Goal: Information Seeking & Learning: Learn about a topic

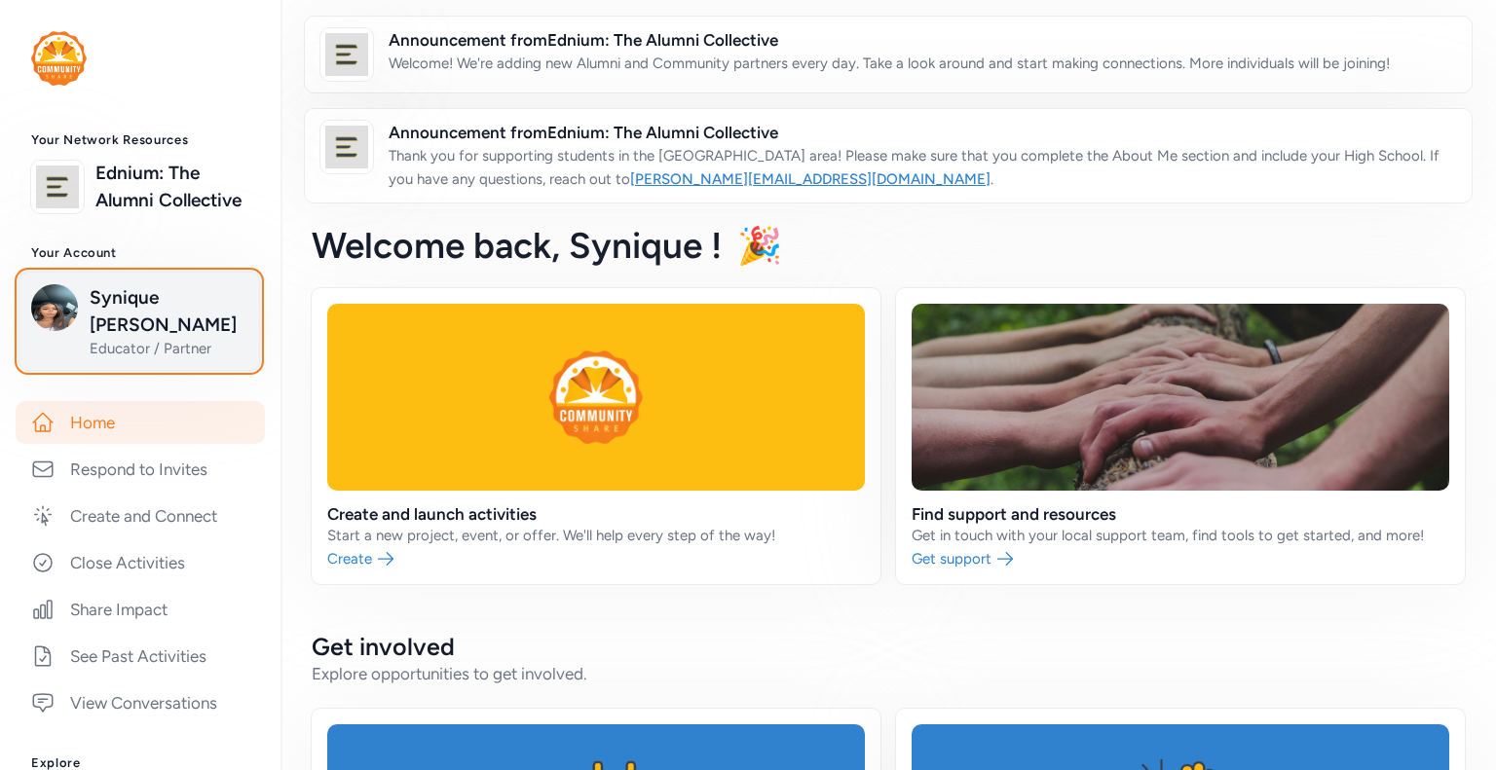
click at [60, 293] on img "button" at bounding box center [54, 307] width 47 height 47
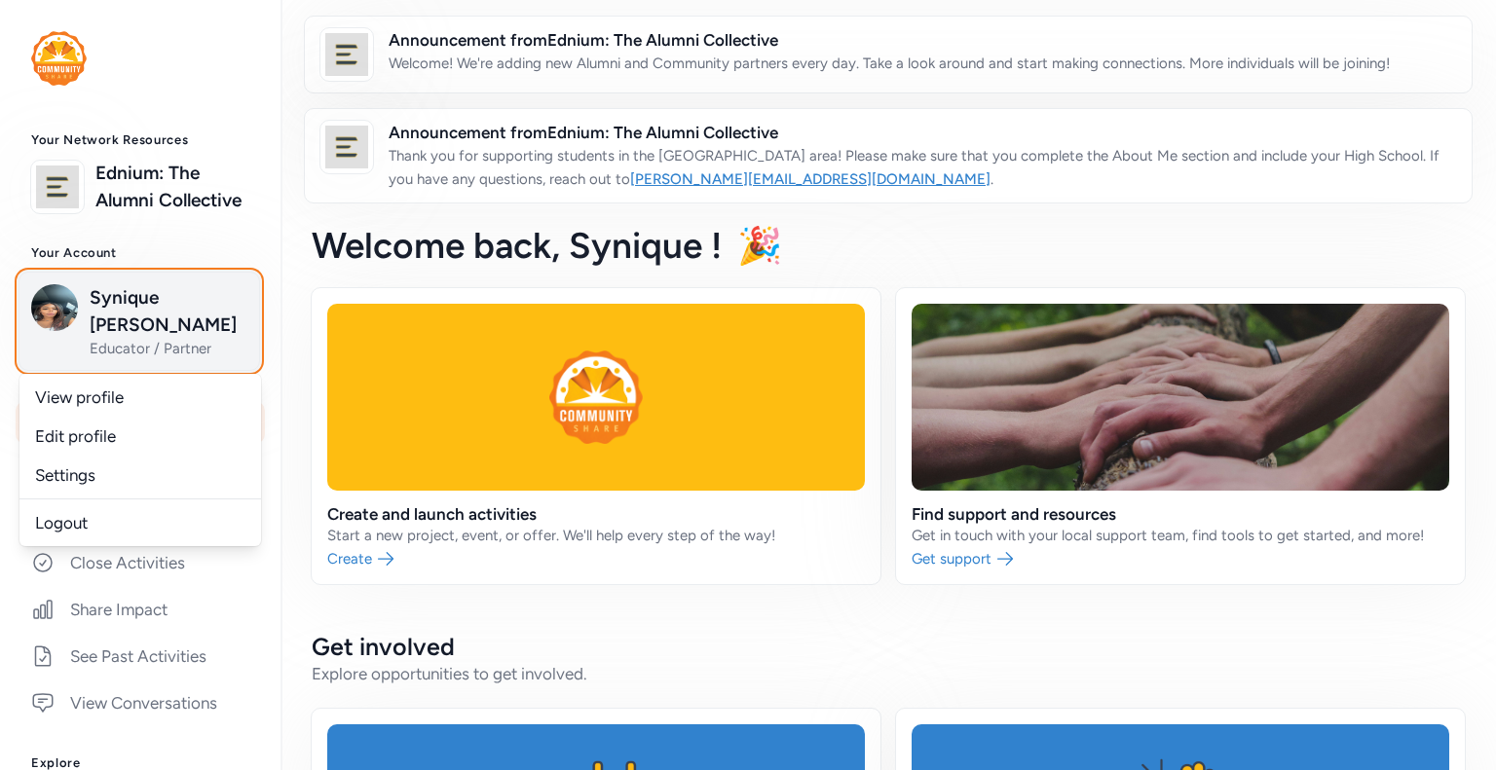
click at [60, 293] on img "button" at bounding box center [54, 307] width 47 height 47
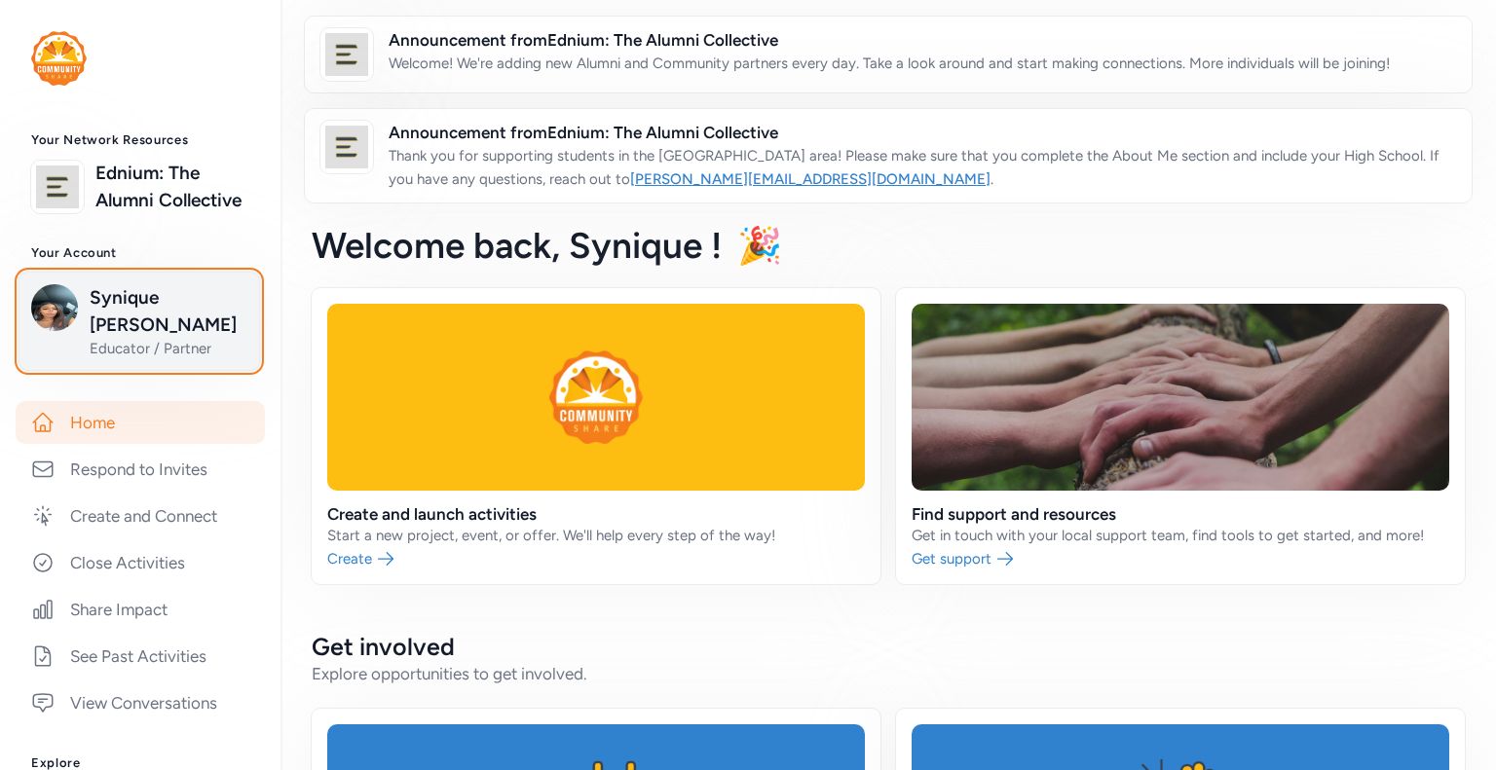
click at [60, 293] on img "button" at bounding box center [54, 307] width 47 height 47
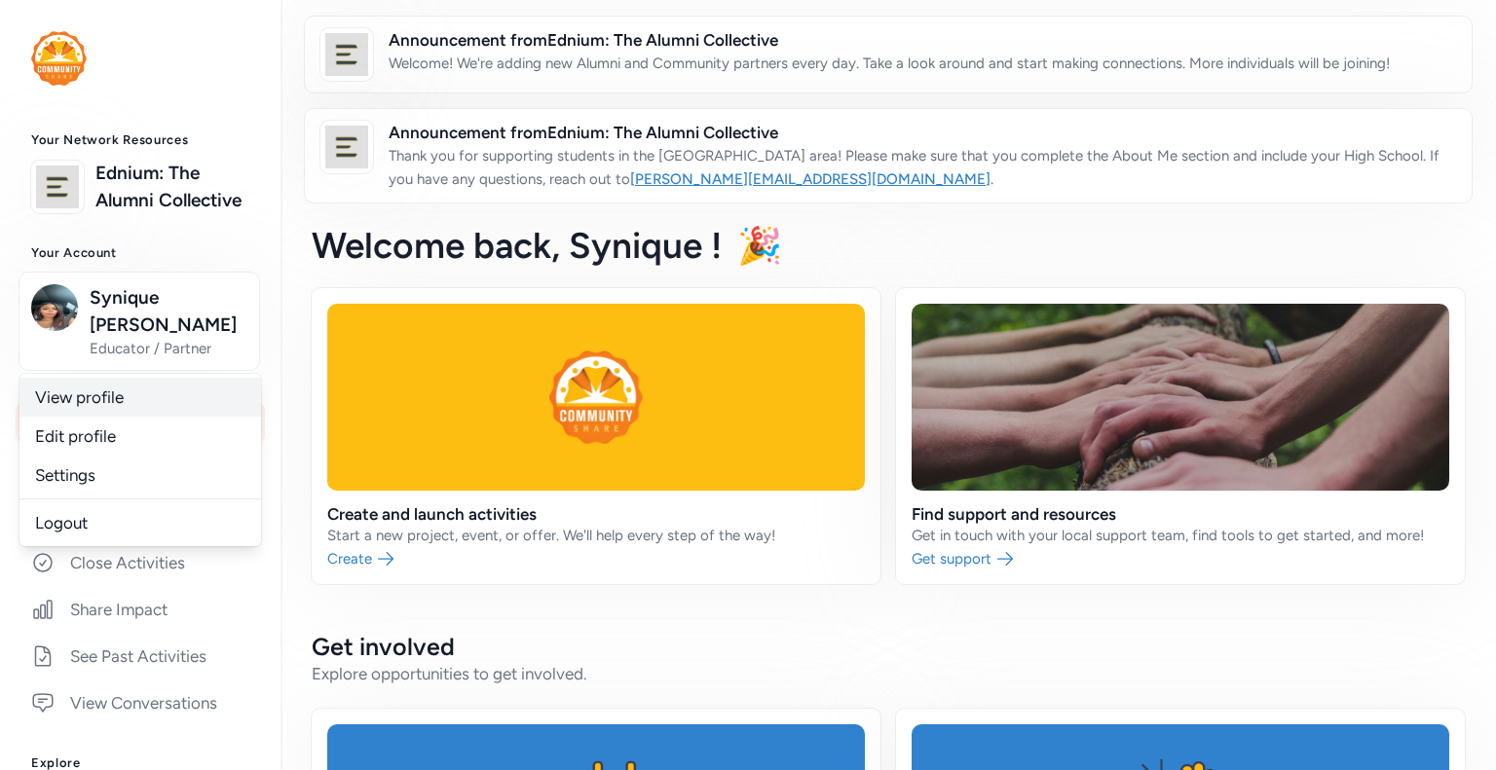
click at [74, 378] on link "View profile" at bounding box center [140, 397] width 242 height 39
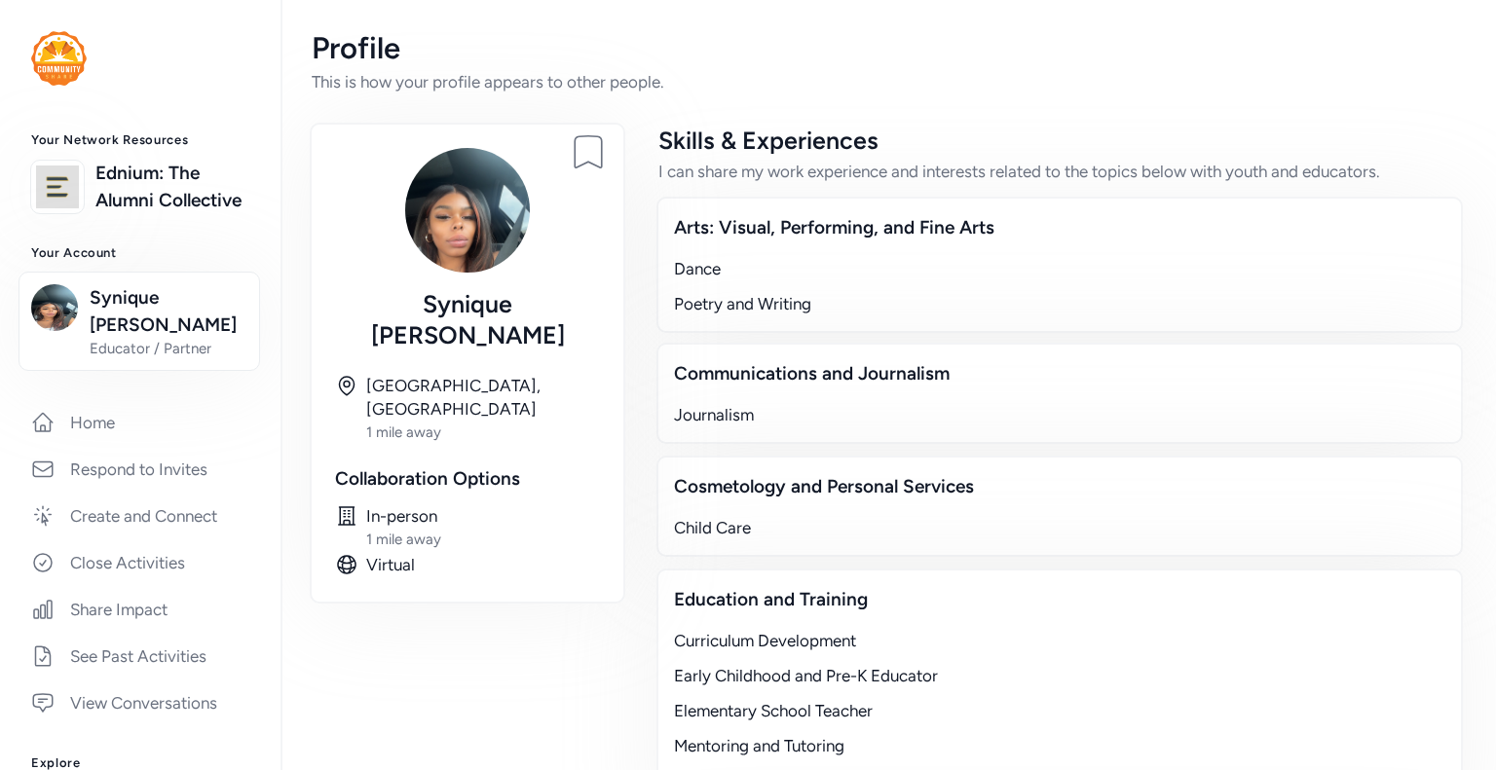
click at [761, 302] on div "Poetry and Writing" at bounding box center [1059, 303] width 771 height 23
click at [815, 424] on div "Journalism" at bounding box center [1059, 414] width 771 height 23
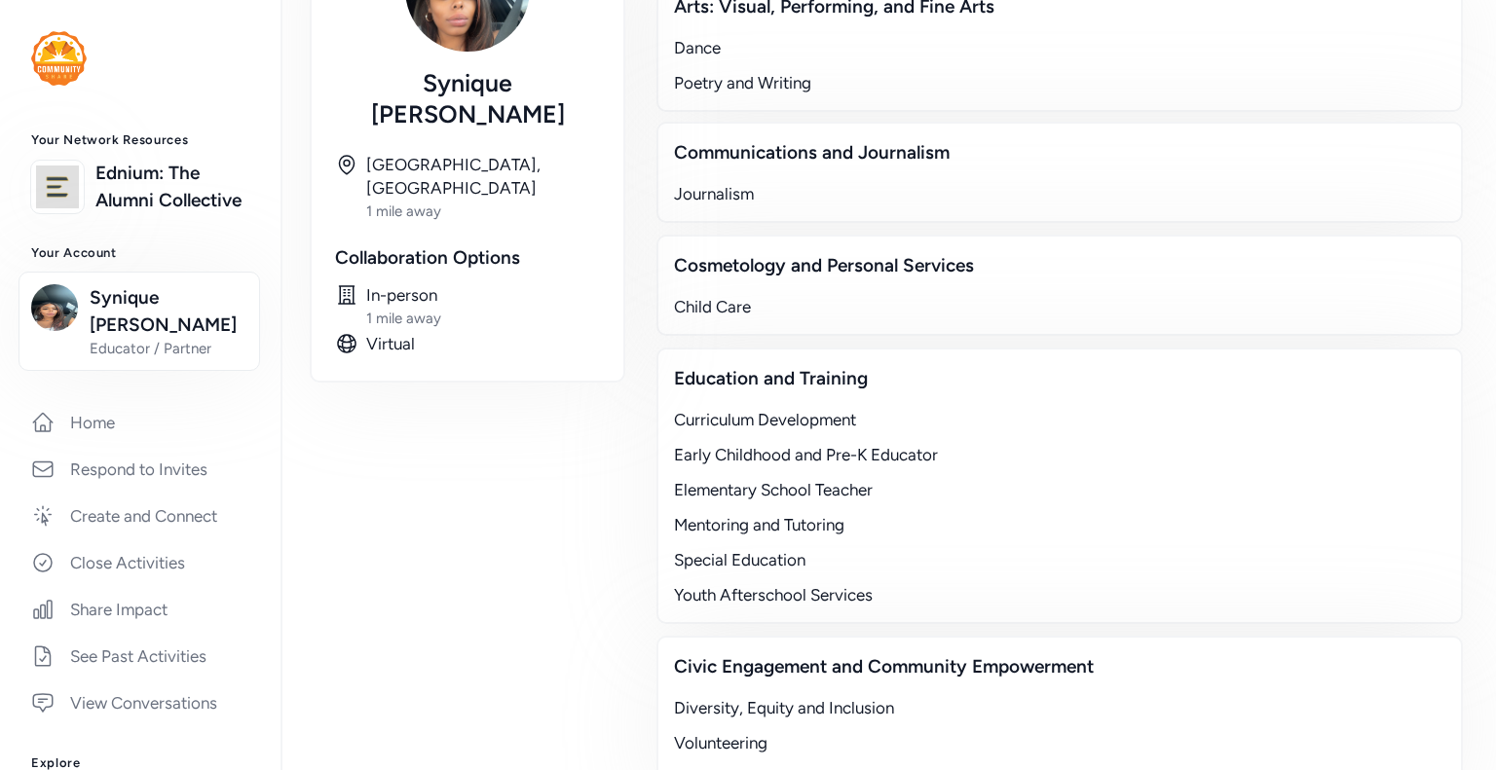
scroll to position [222, 0]
click at [764, 284] on div "Cosmetology and Personal Services Child Care" at bounding box center [1059, 284] width 806 height 101
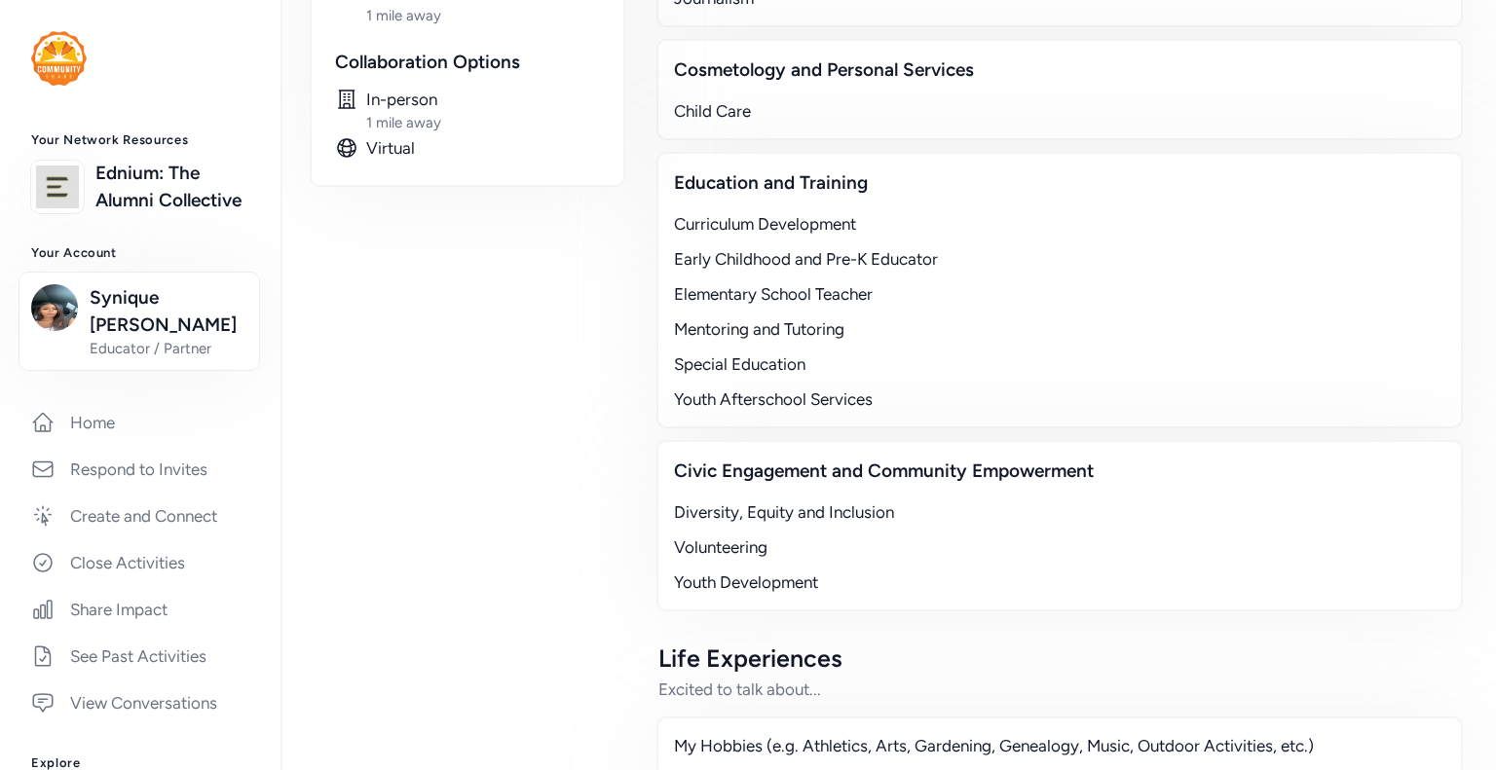
scroll to position [499, 0]
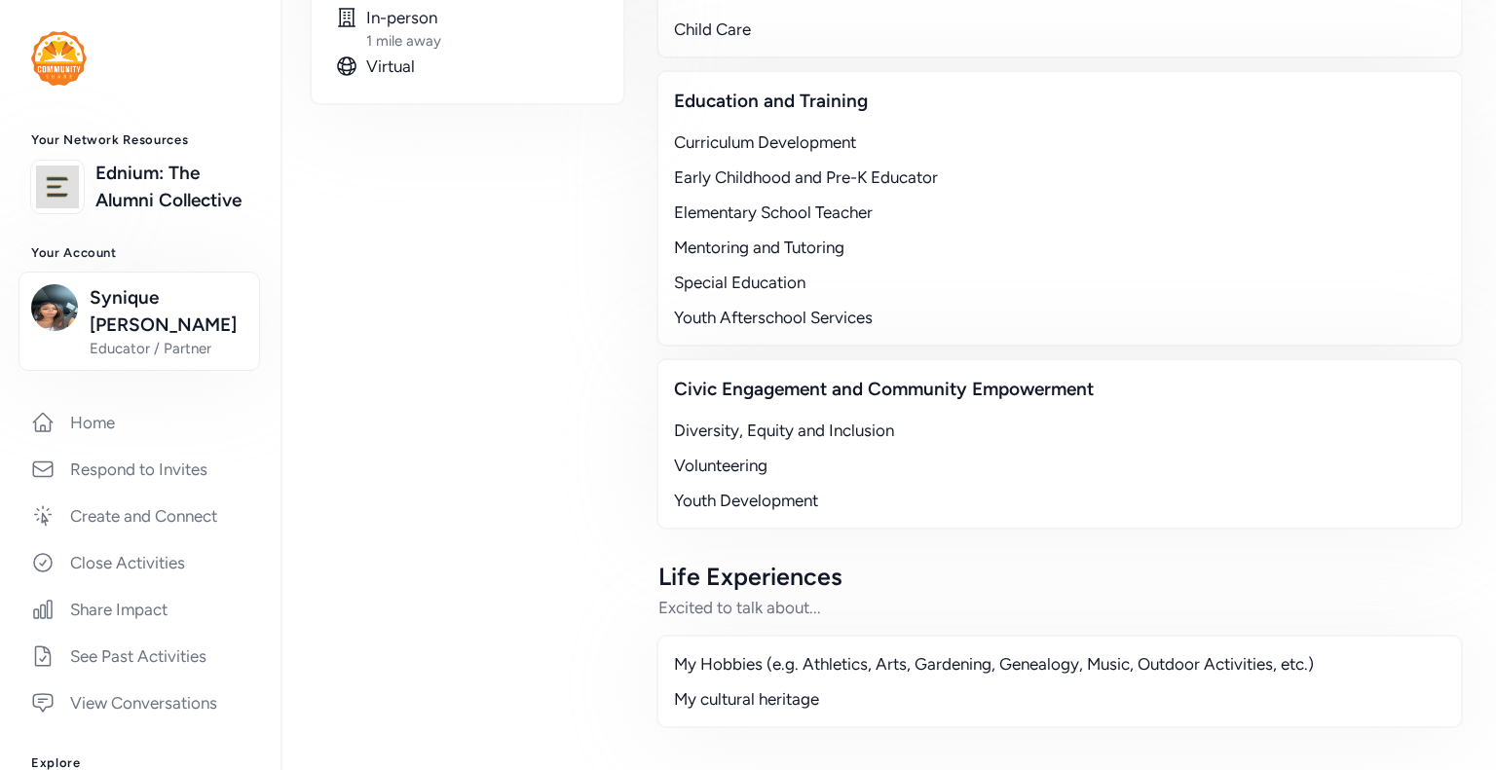
click at [838, 667] on div "My Hobbies (e.g. Athletics, Arts, Gardening, Genealogy, Music, Outdoor Activiti…" at bounding box center [1059, 663] width 771 height 23
click at [752, 566] on div "Life Experiences" at bounding box center [1059, 576] width 802 height 31
click at [762, 610] on div "Excited to talk about..." at bounding box center [1059, 607] width 802 height 23
click at [141, 401] on link "Home" at bounding box center [140, 422] width 249 height 43
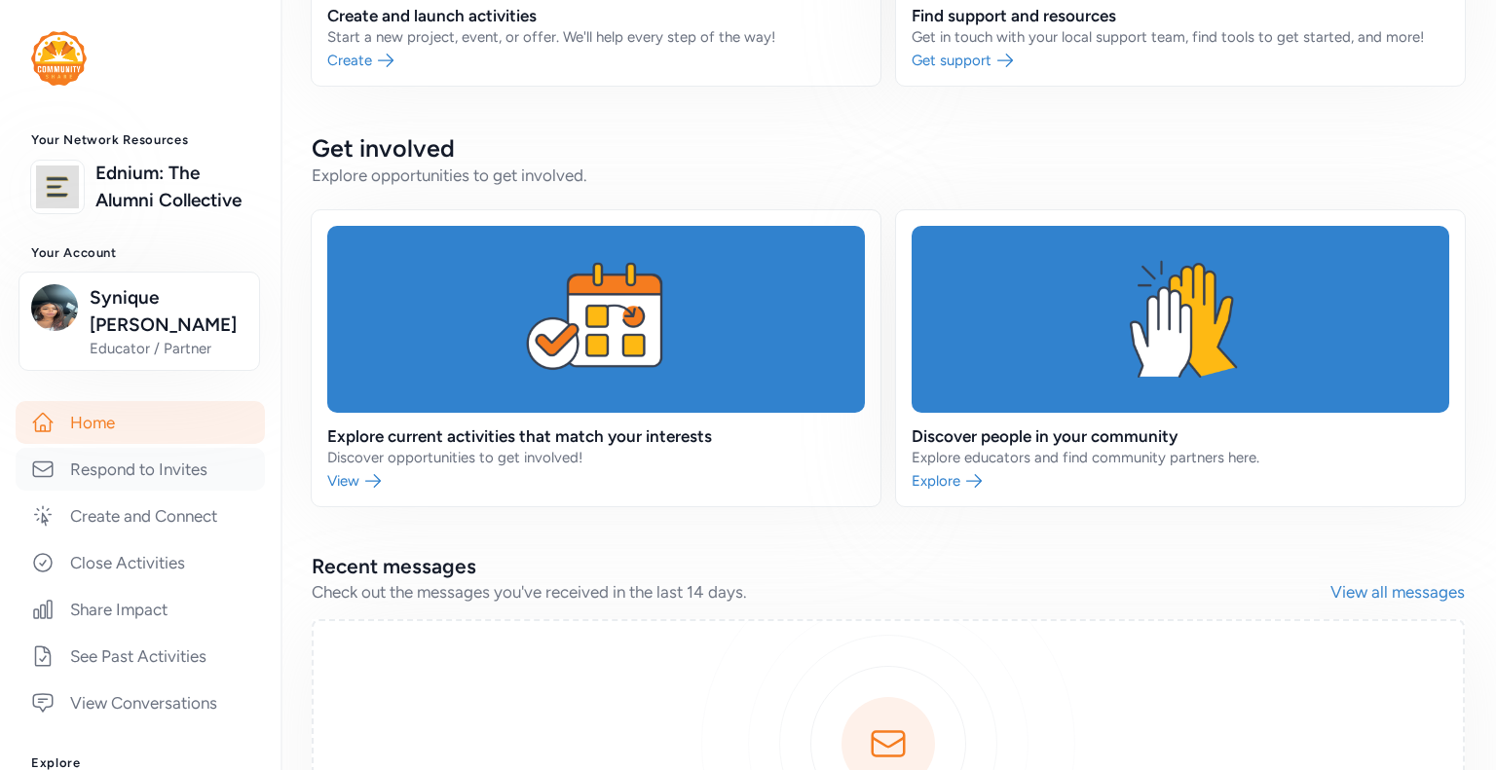
click at [168, 457] on link "Respond to Invites" at bounding box center [140, 469] width 249 height 43
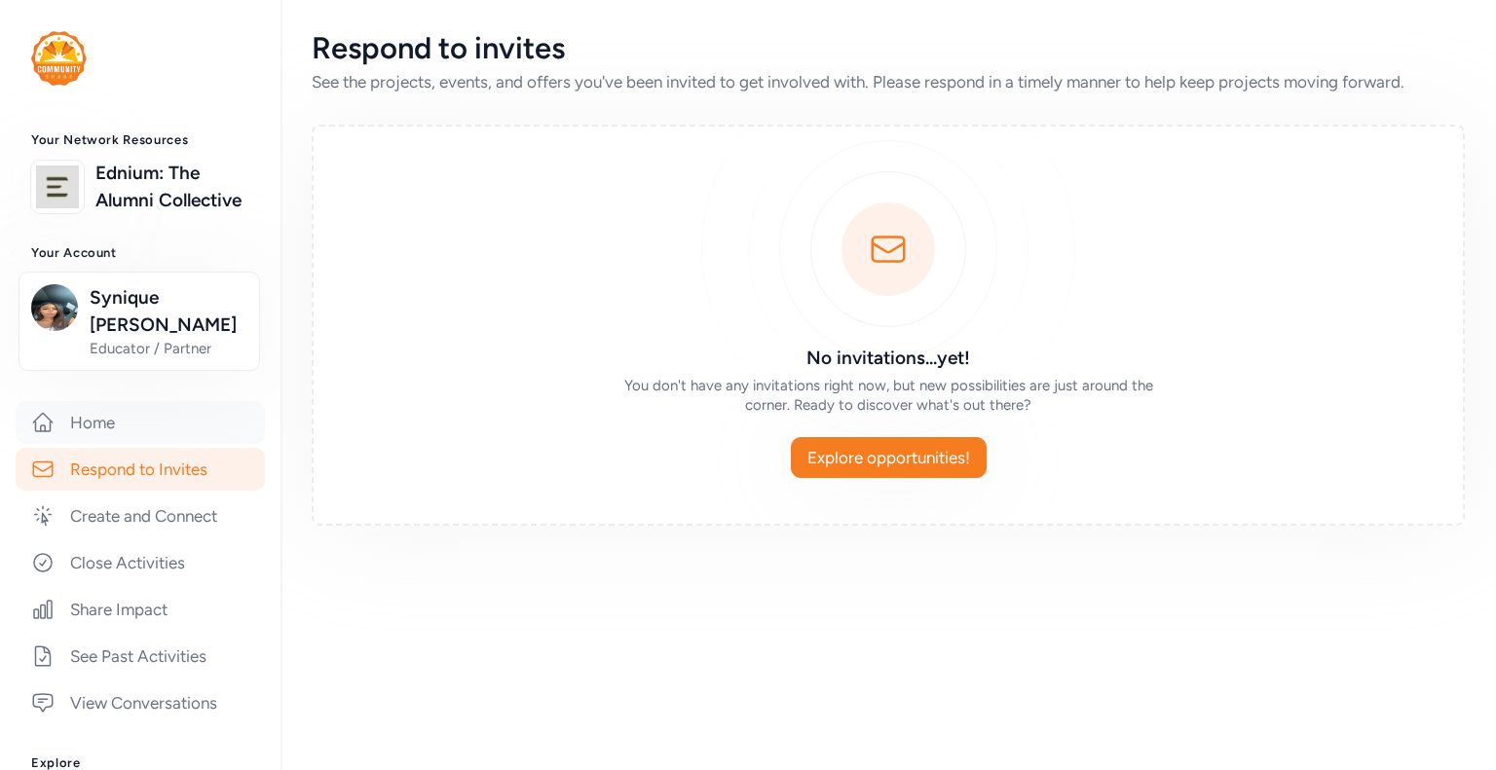
click at [116, 401] on link "Home" at bounding box center [140, 422] width 249 height 43
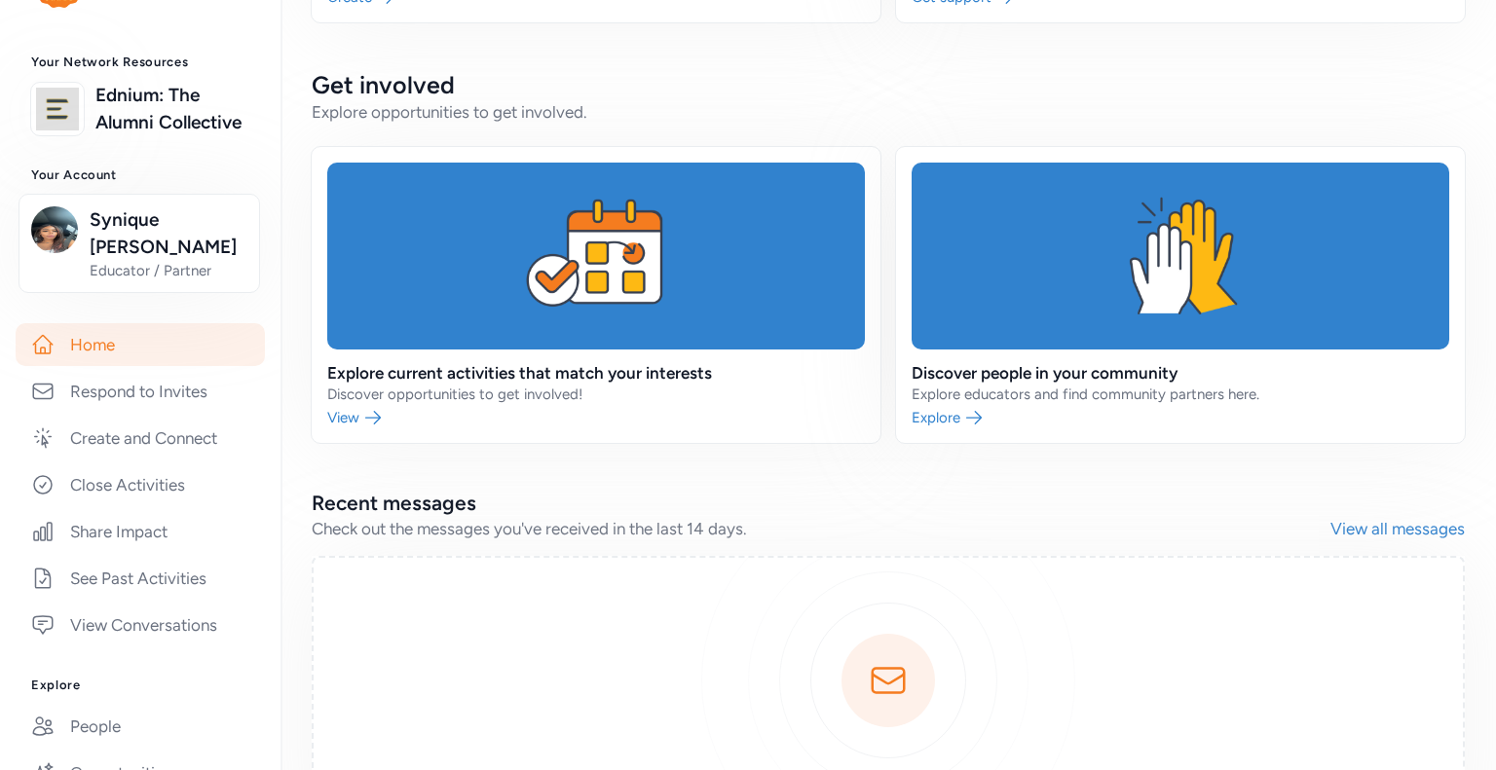
scroll to position [563, 0]
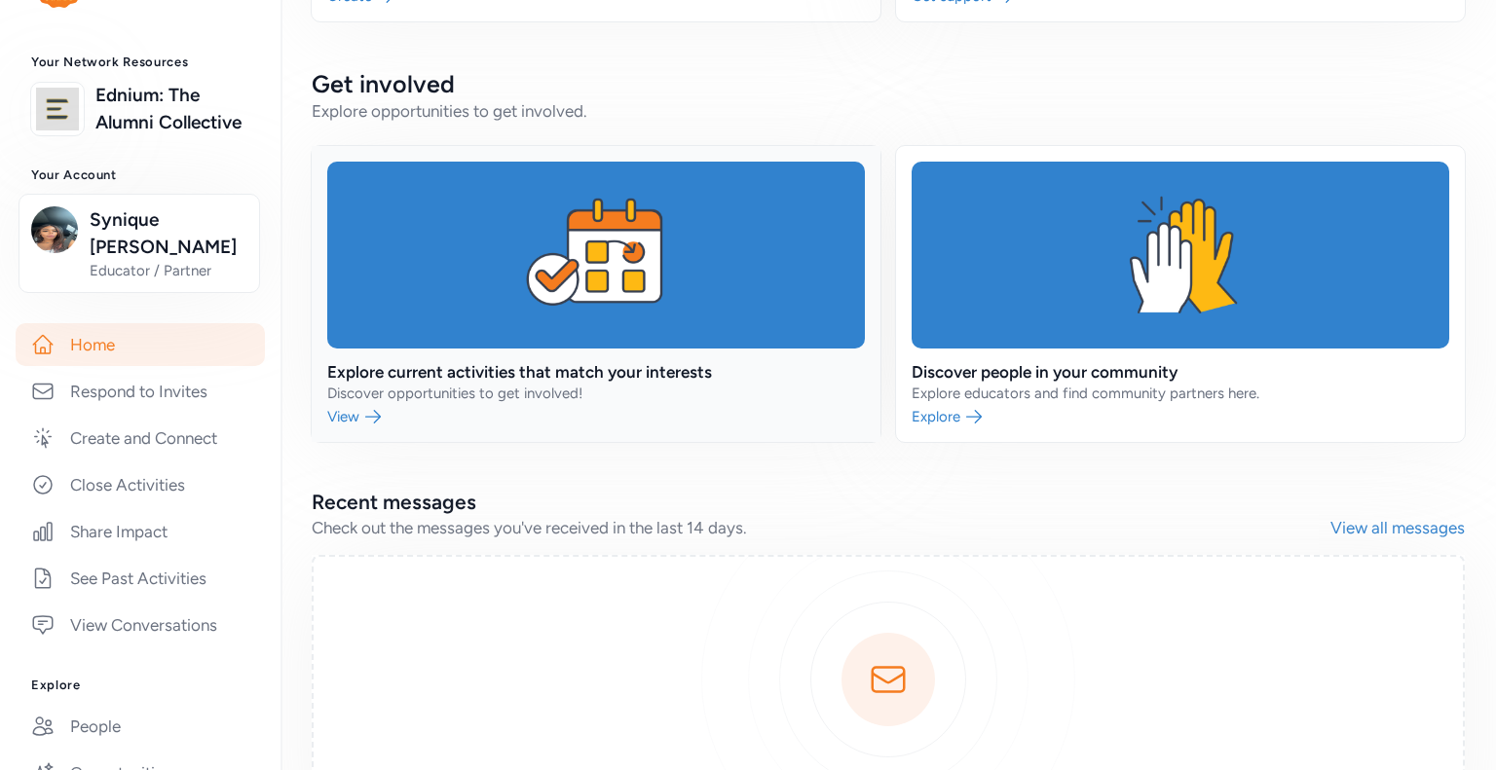
click at [628, 406] on link at bounding box center [596, 294] width 569 height 296
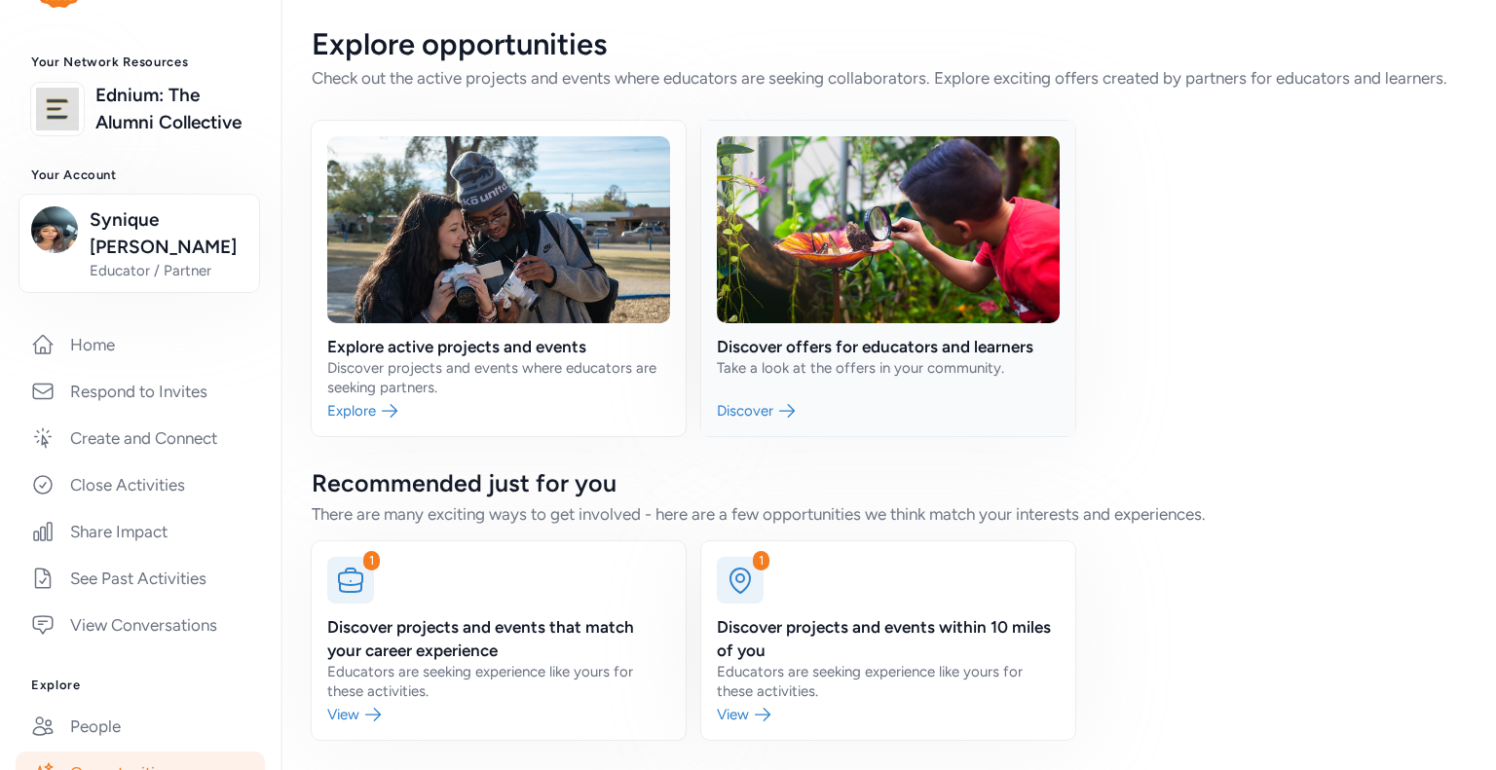
scroll to position [4, 0]
click at [422, 578] on link at bounding box center [499, 640] width 374 height 199
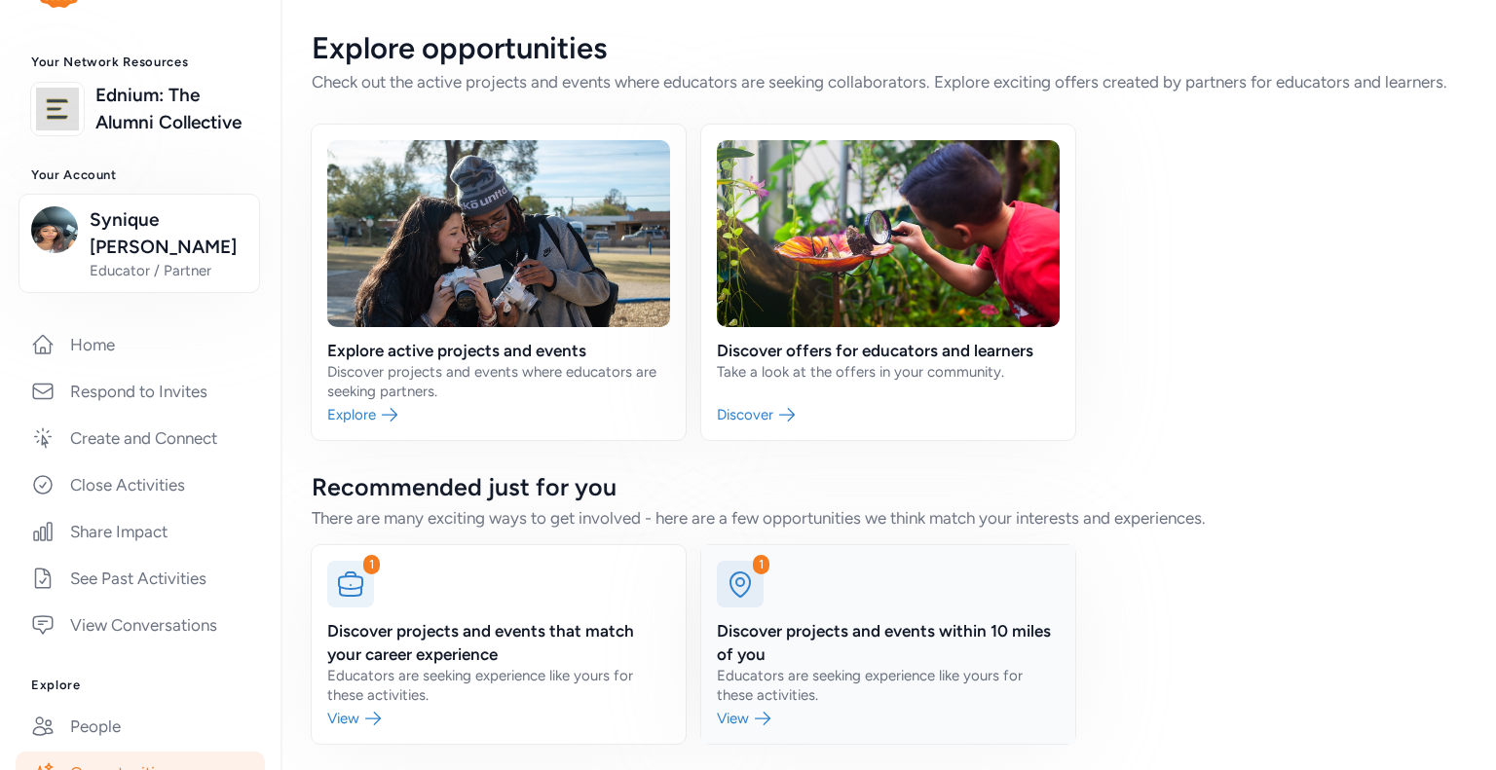
click at [872, 655] on link at bounding box center [888, 644] width 374 height 199
click at [875, 395] on link at bounding box center [888, 283] width 374 height 316
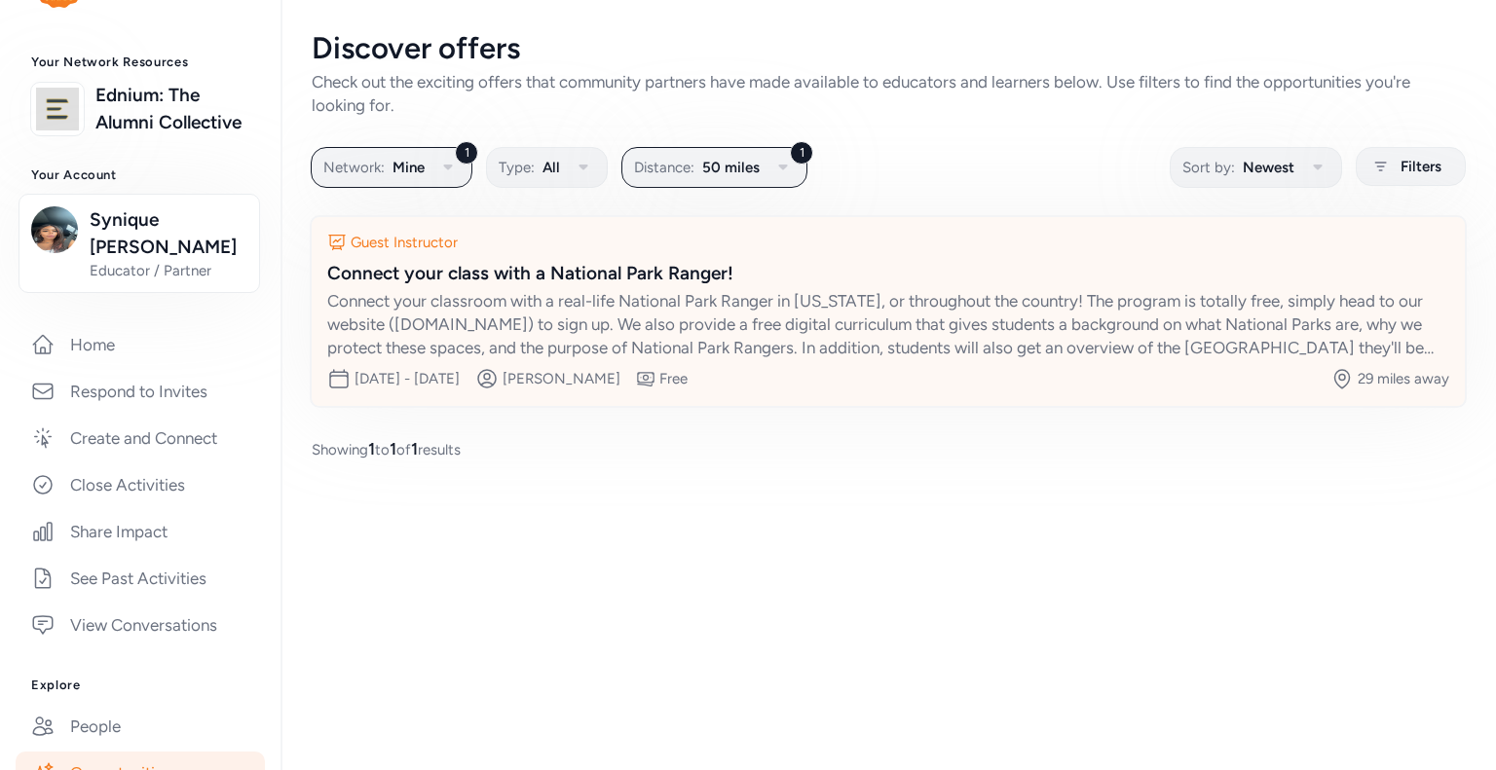
click at [693, 314] on div "Connect your classroom with a real-life National Park Ranger in Colorado, or th…" at bounding box center [888, 324] width 1122 height 70
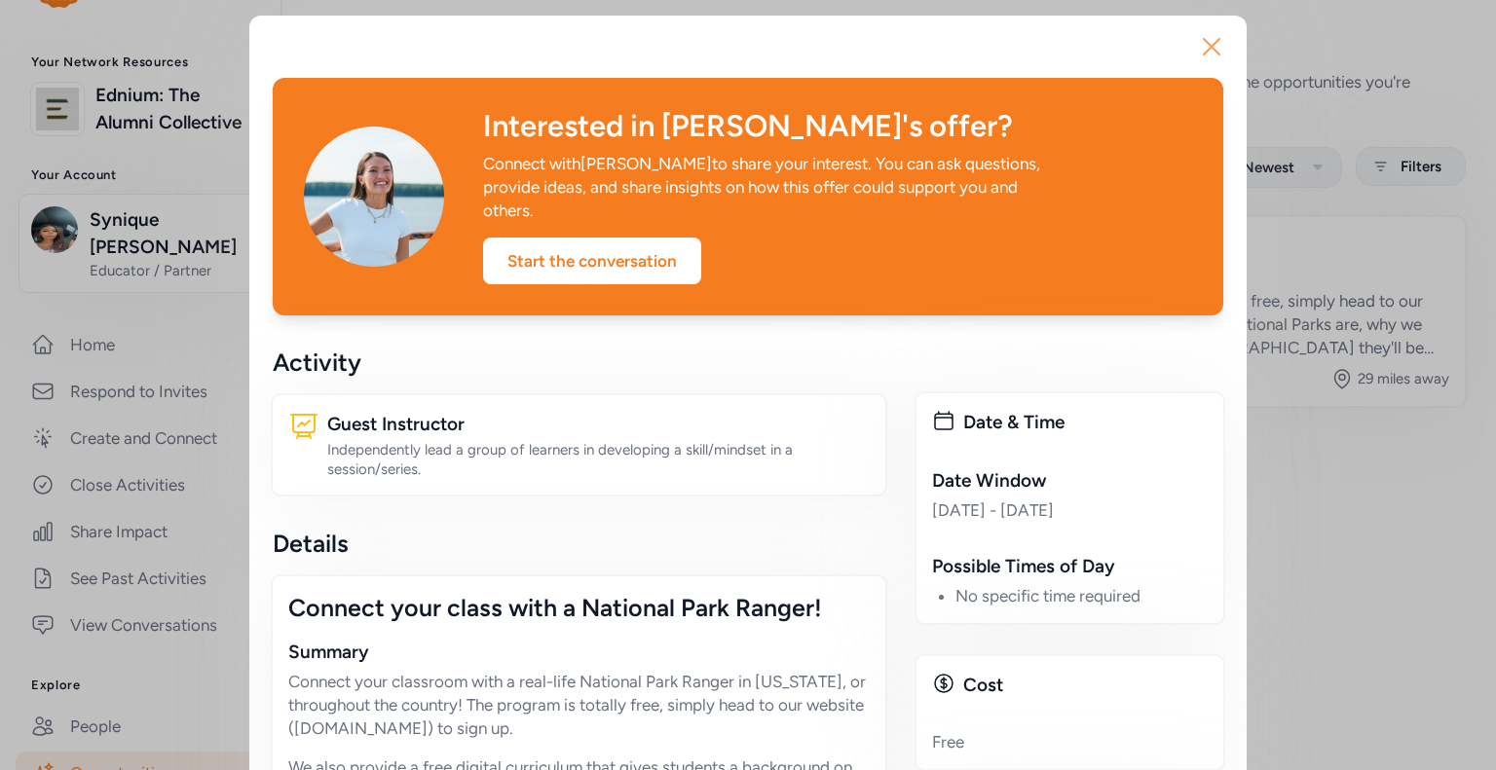
click at [1207, 59] on icon "button" at bounding box center [1211, 46] width 31 height 31
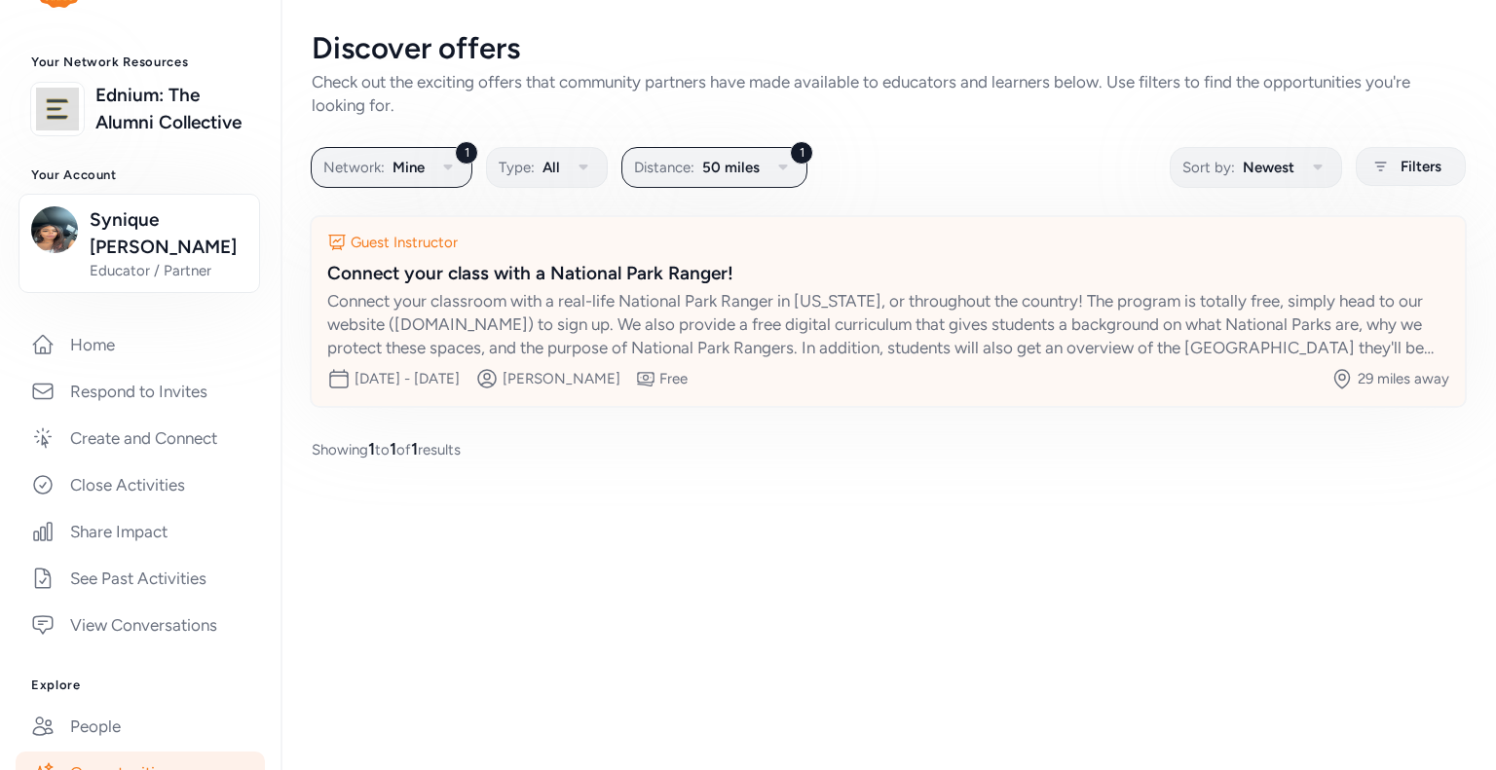
click at [875, 358] on div "Connect your classroom with a real-life National Park Ranger in Colorado, or th…" at bounding box center [888, 324] width 1122 height 70
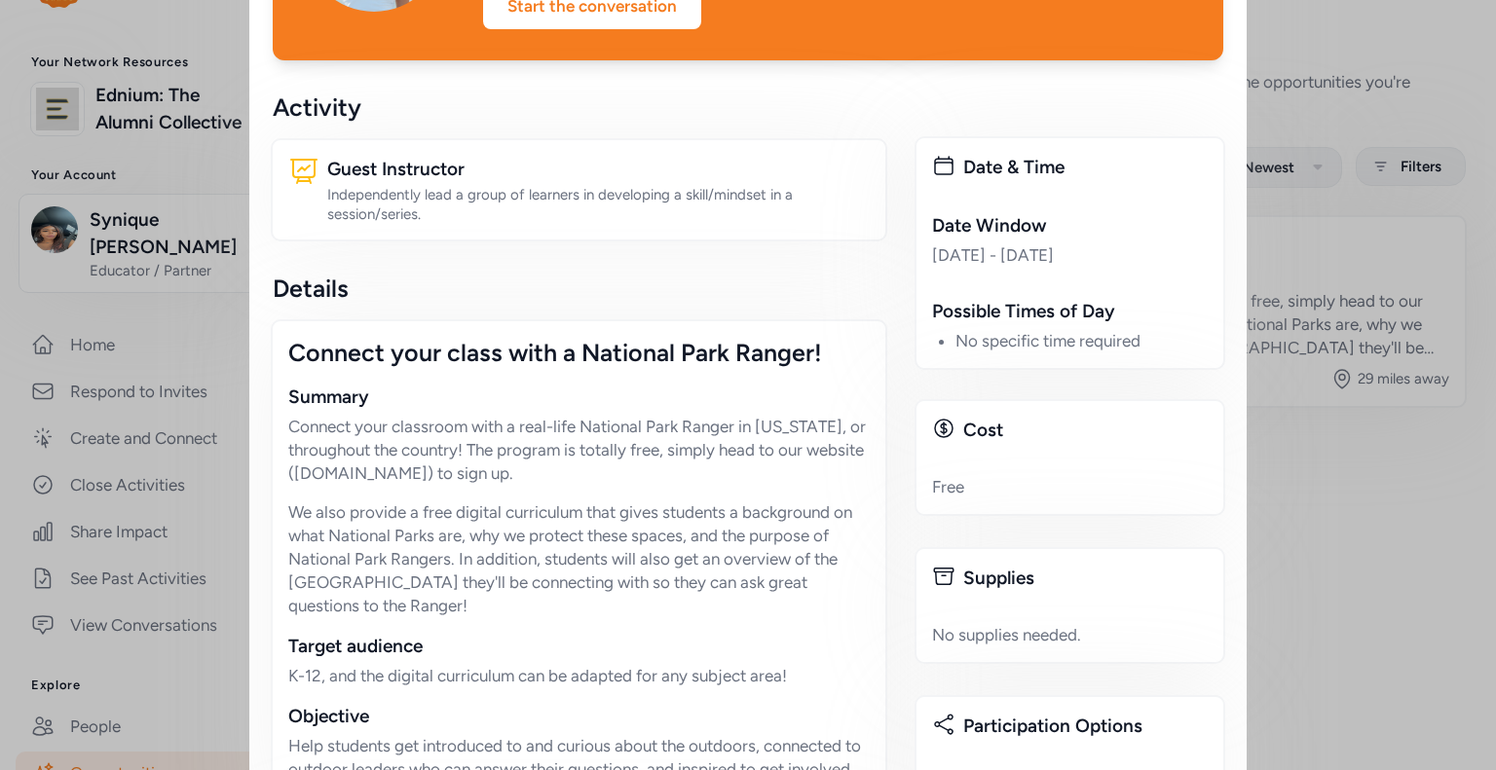
scroll to position [259, 0]
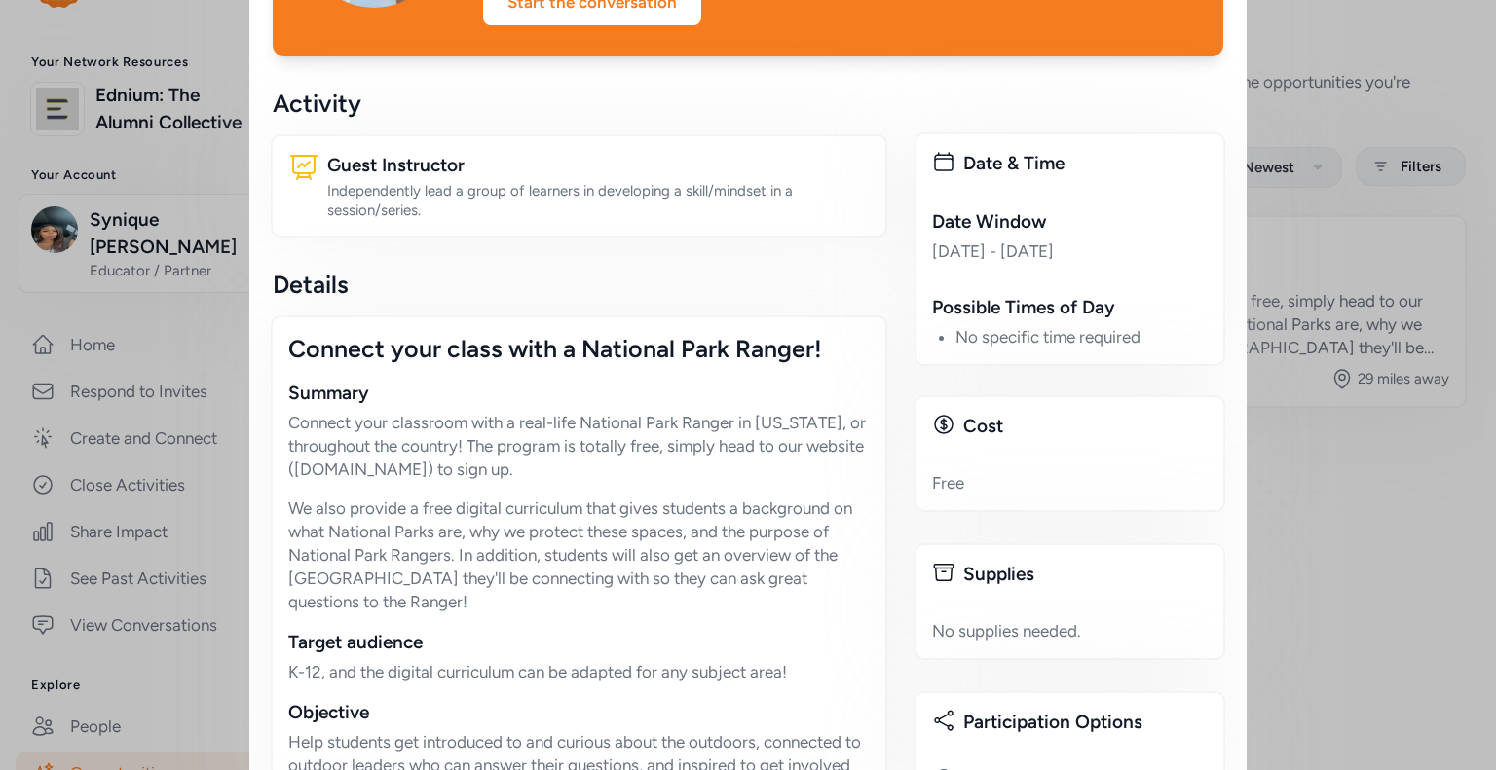
click at [640, 462] on div "Connect your classroom with a real-life National Park Ranger in Colorado, or th…" at bounding box center [578, 512] width 581 height 203
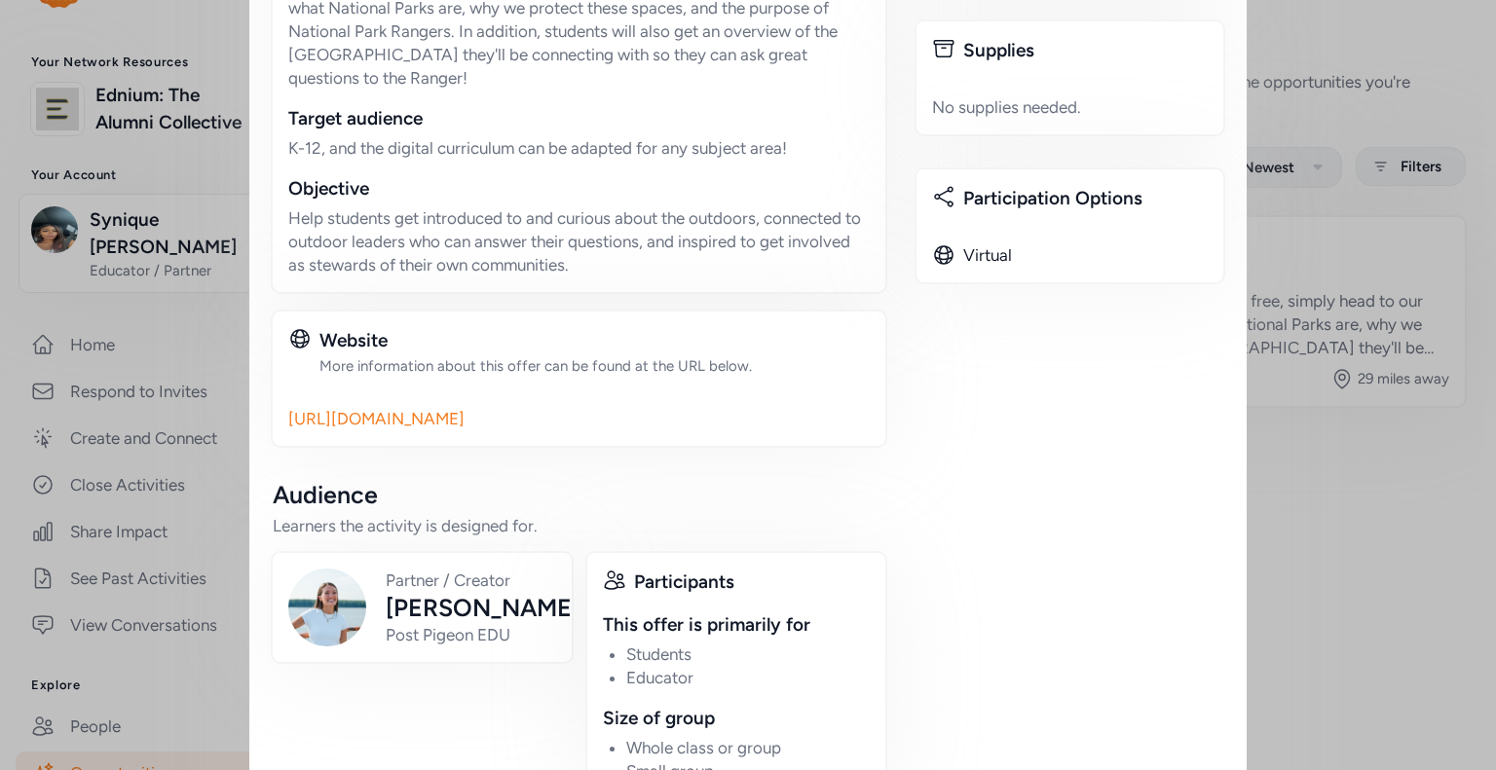
scroll to position [799, 0]
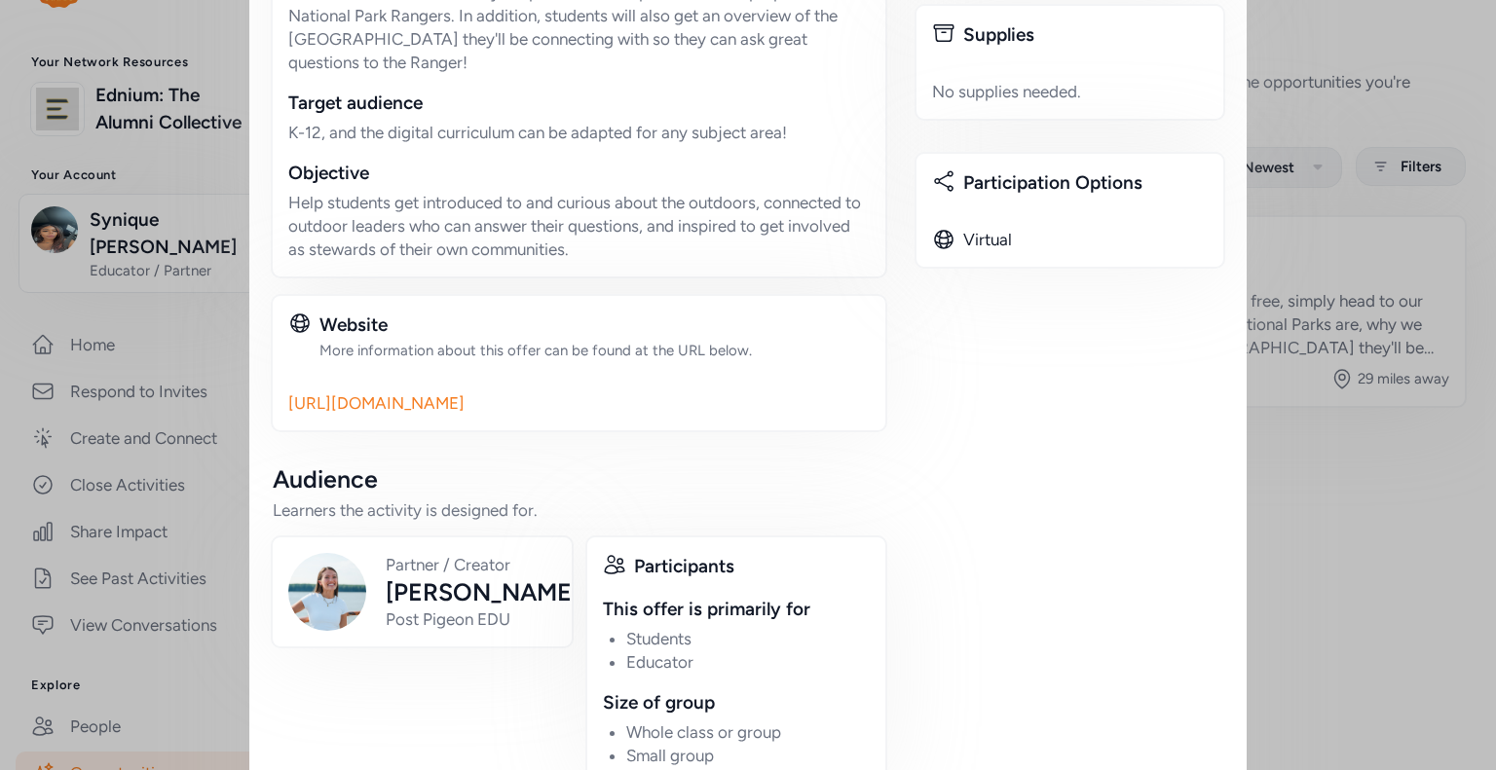
click at [526, 391] on link "https://postpigeonedu.org/educators/" at bounding box center [578, 402] width 581 height 23
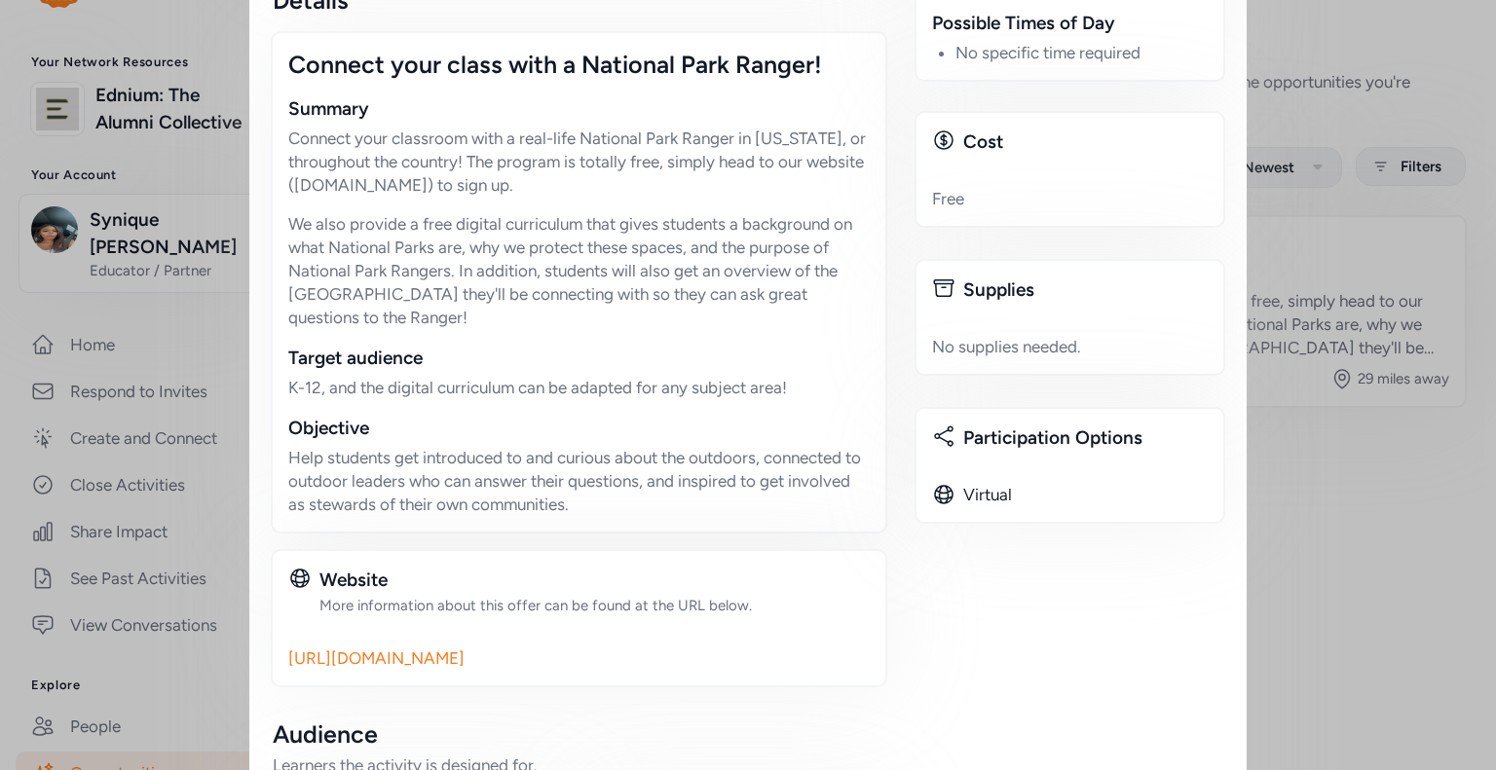
scroll to position [71, 0]
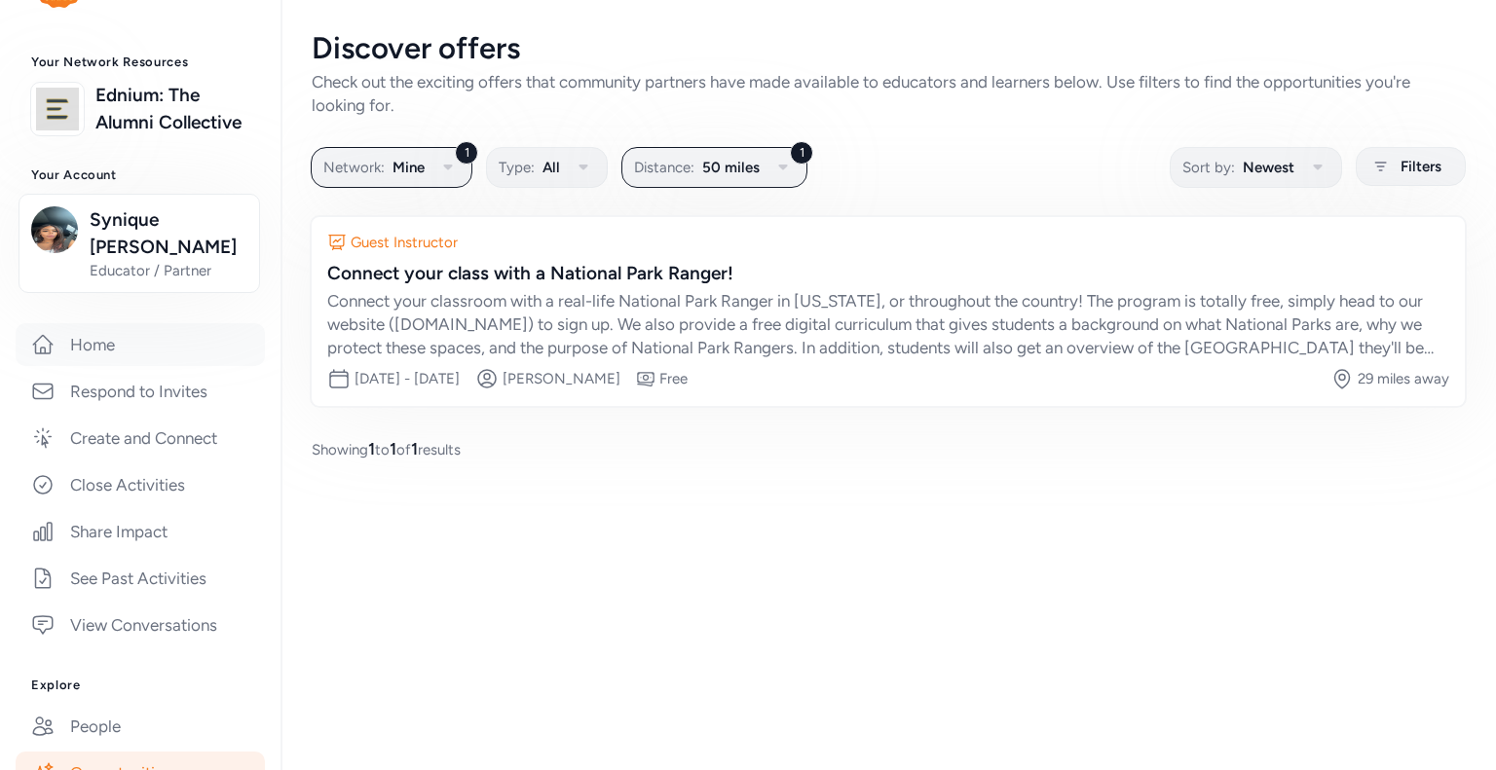
click at [116, 323] on link "Home" at bounding box center [140, 344] width 249 height 43
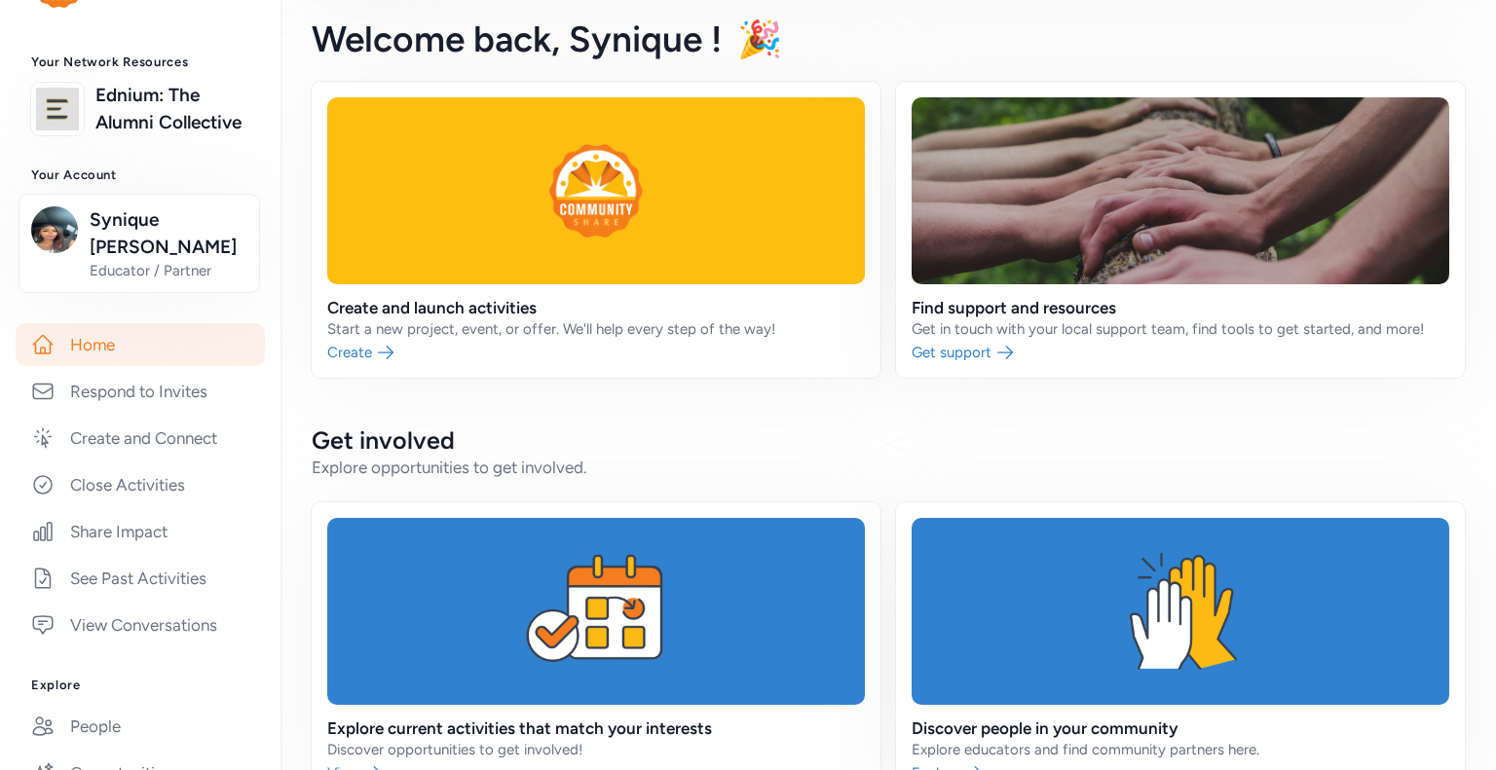
scroll to position [444, 0]
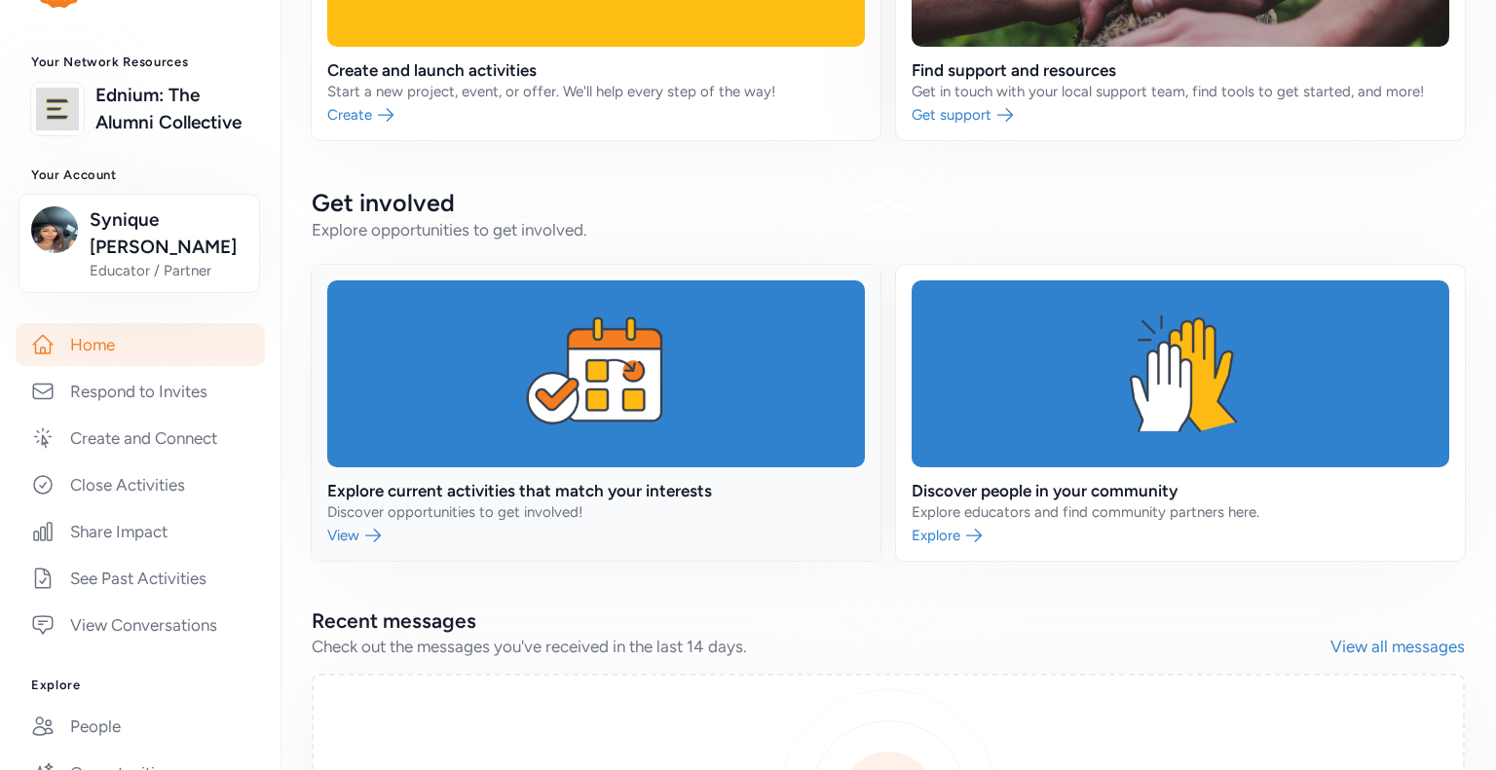
click at [591, 437] on link at bounding box center [596, 413] width 569 height 296
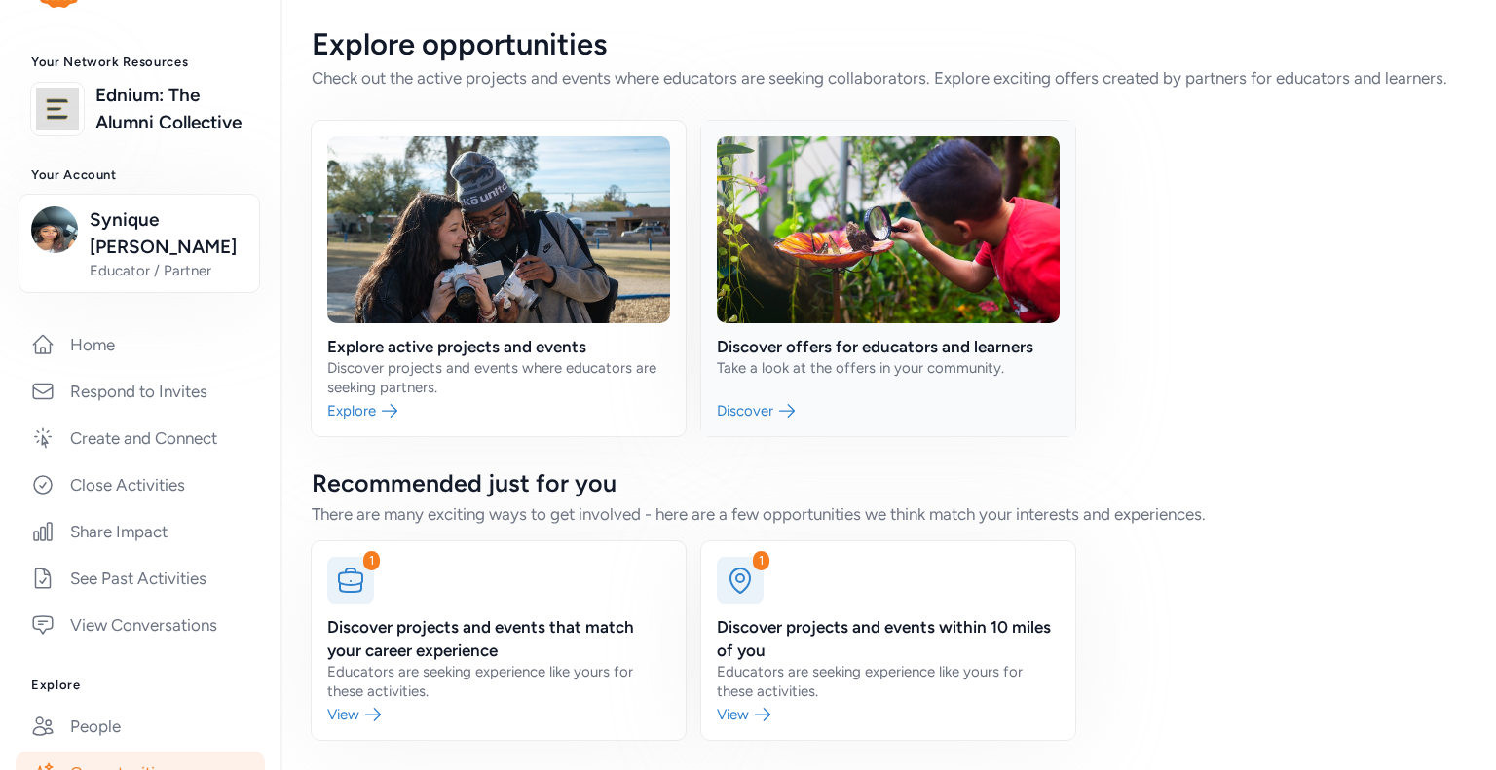
click at [890, 370] on link at bounding box center [888, 279] width 374 height 316
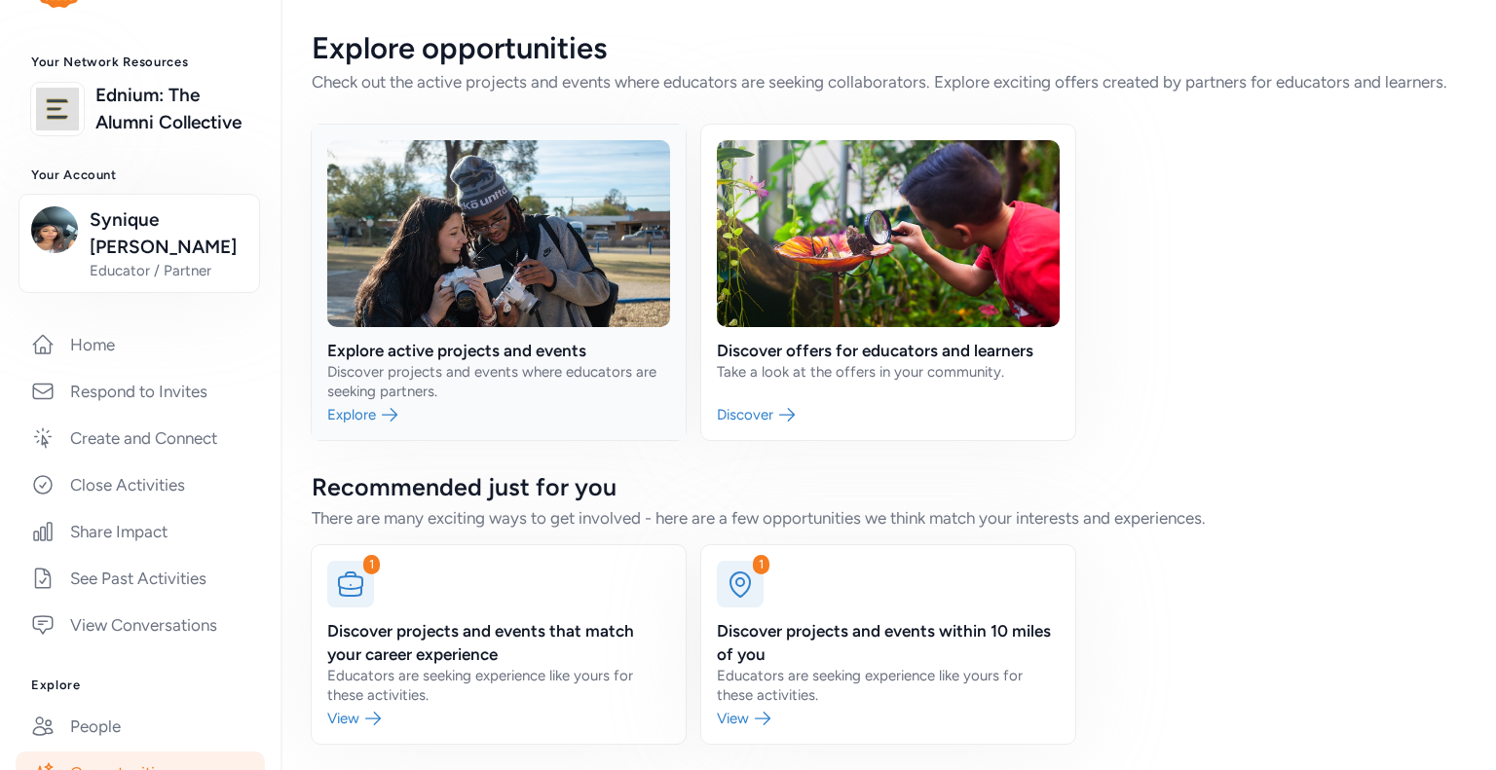
click at [603, 252] on link at bounding box center [499, 283] width 374 height 316
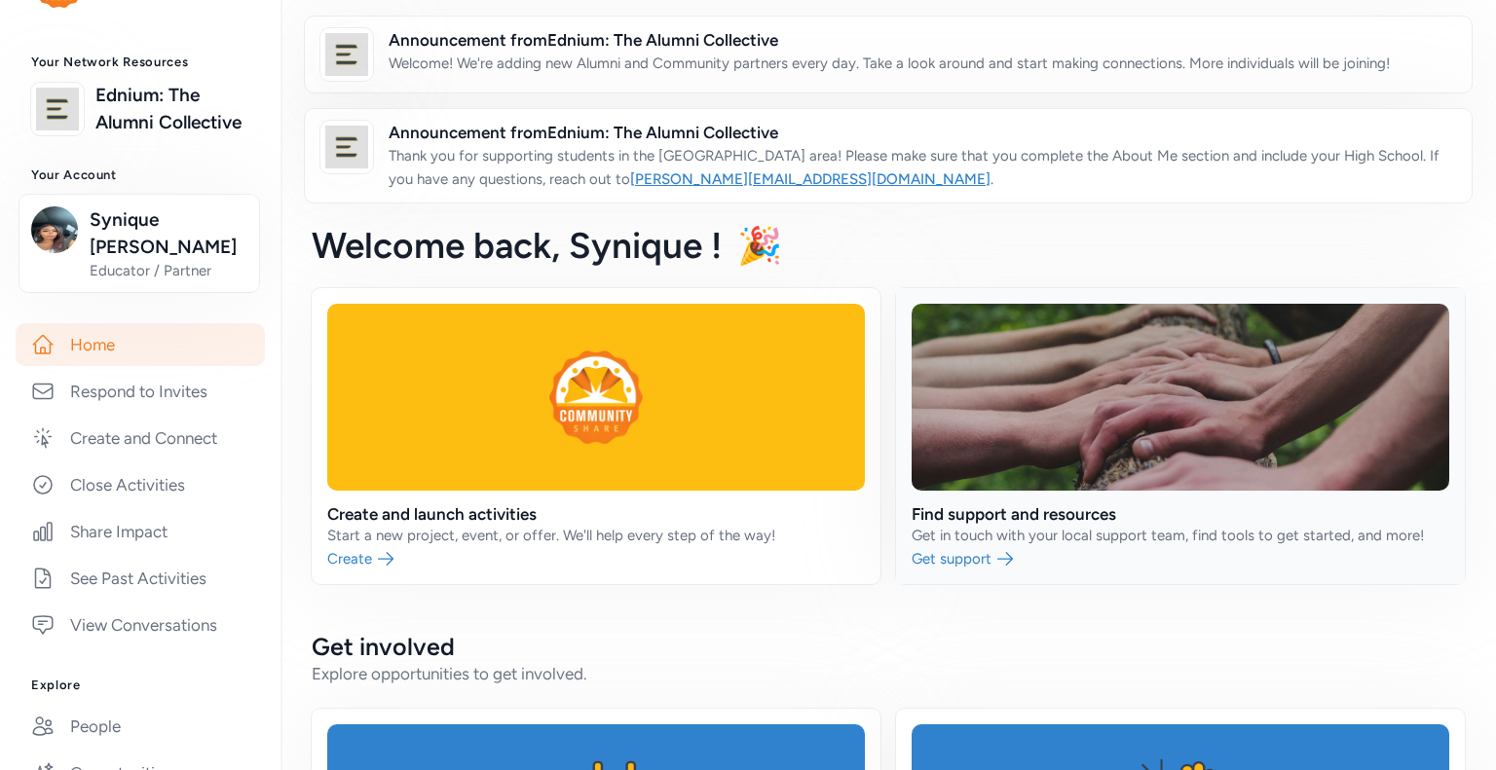
click at [1055, 533] on link at bounding box center [1180, 436] width 569 height 296
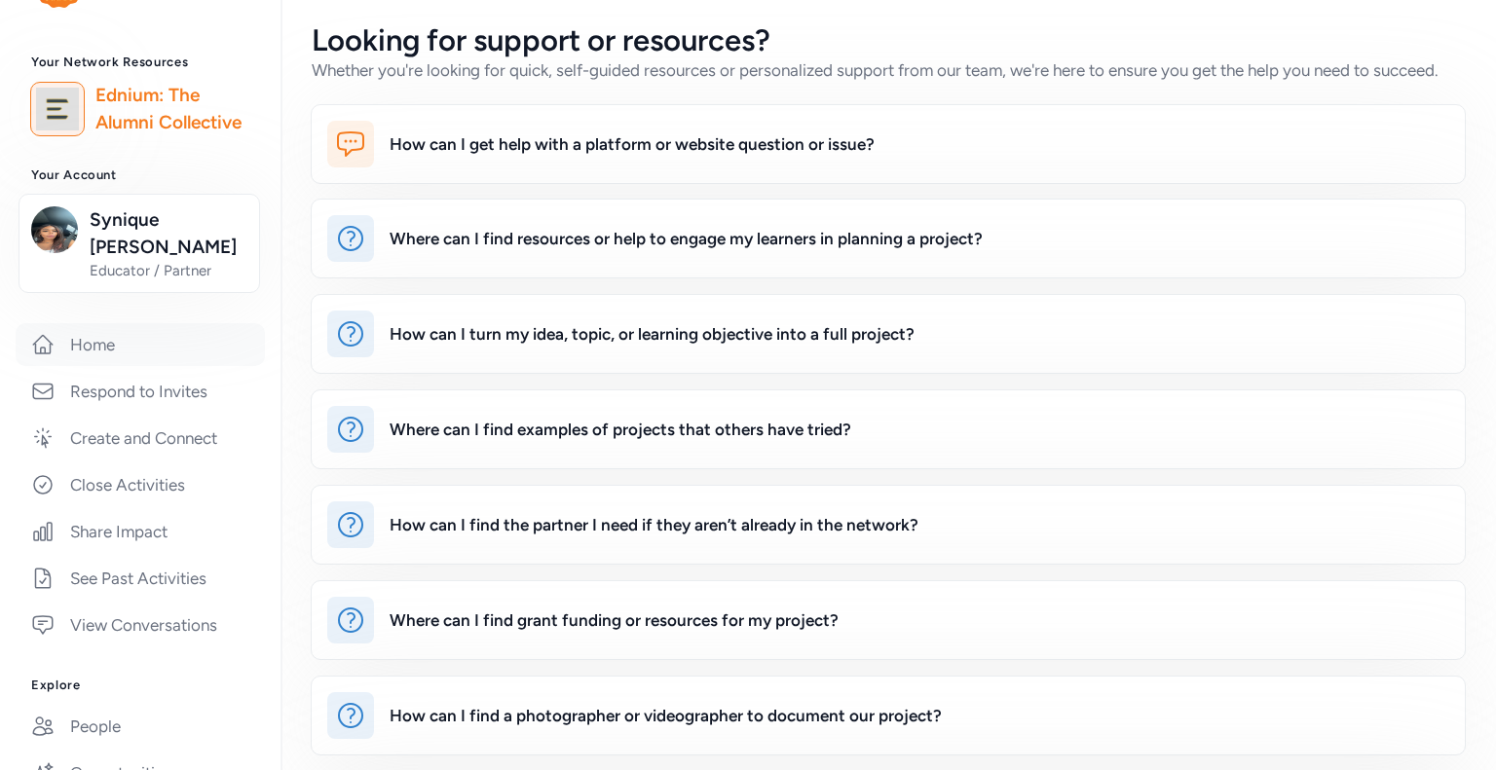
click at [70, 323] on link "Home" at bounding box center [140, 344] width 249 height 43
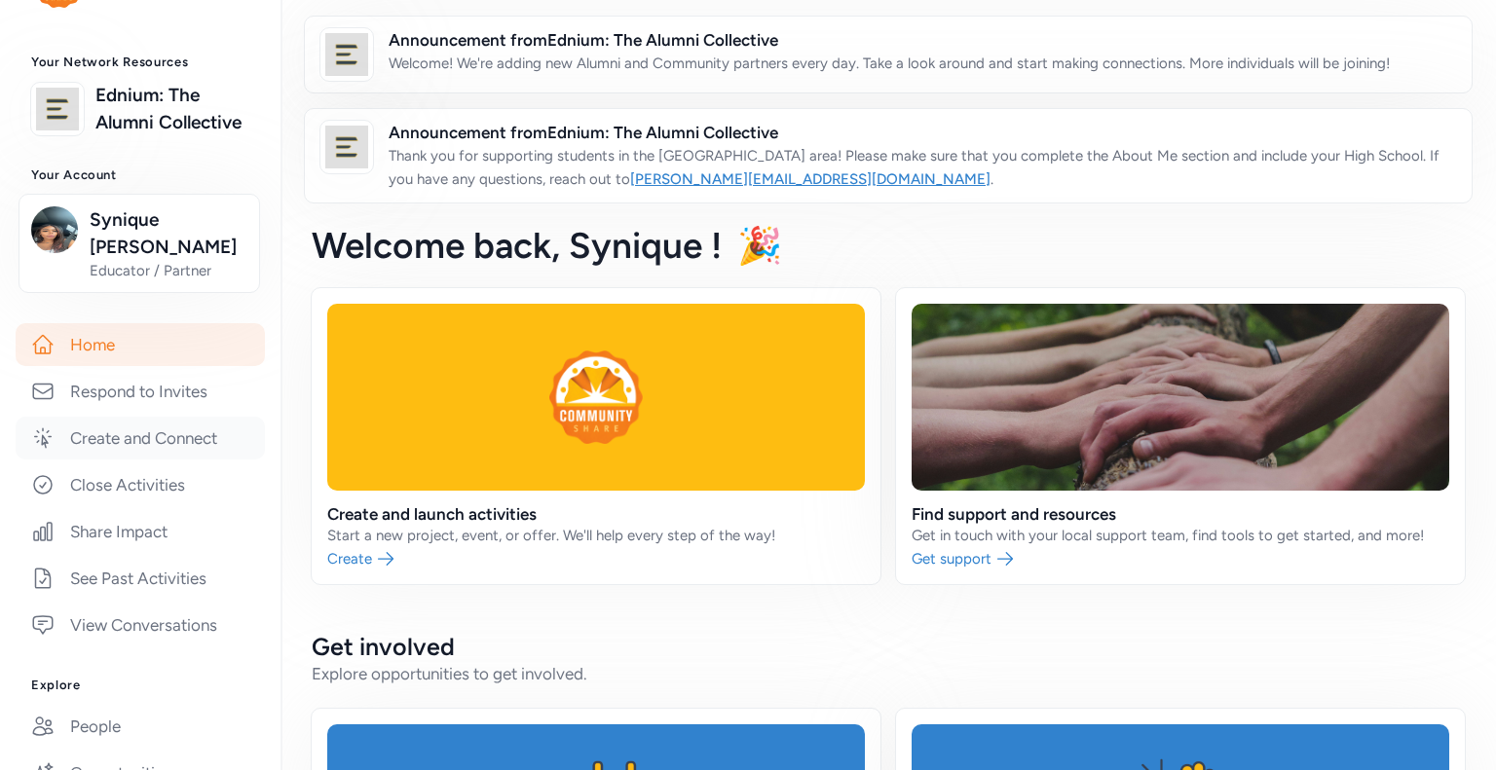
click at [137, 417] on link "Create and Connect" at bounding box center [140, 438] width 249 height 43
